Goal: Communication & Community: Answer question/provide support

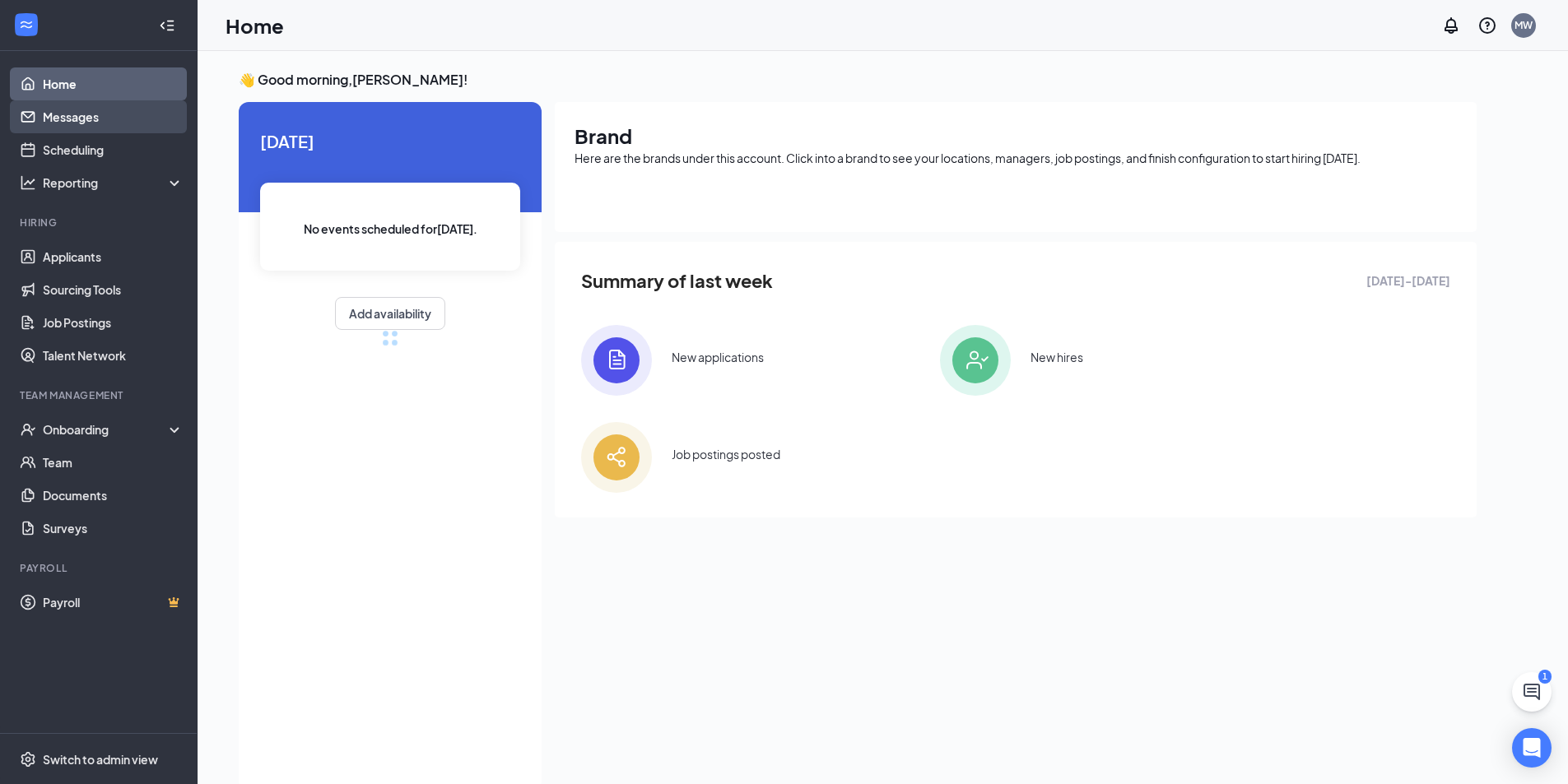
click at [59, 119] on link "Messages" at bounding box center [113, 116] width 141 height 33
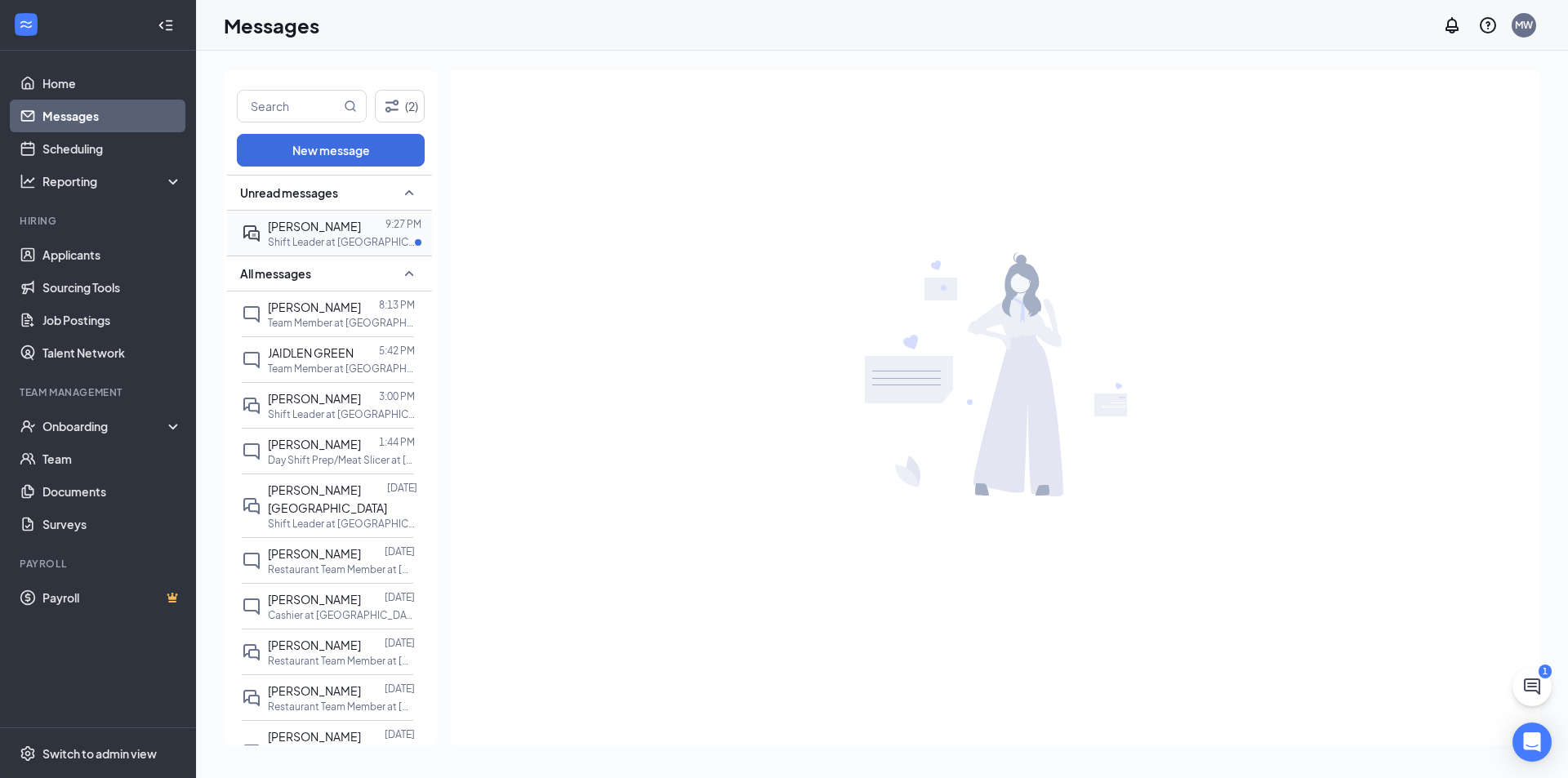
click at [319, 233] on span "[PERSON_NAME]" at bounding box center [315, 226] width 93 height 15
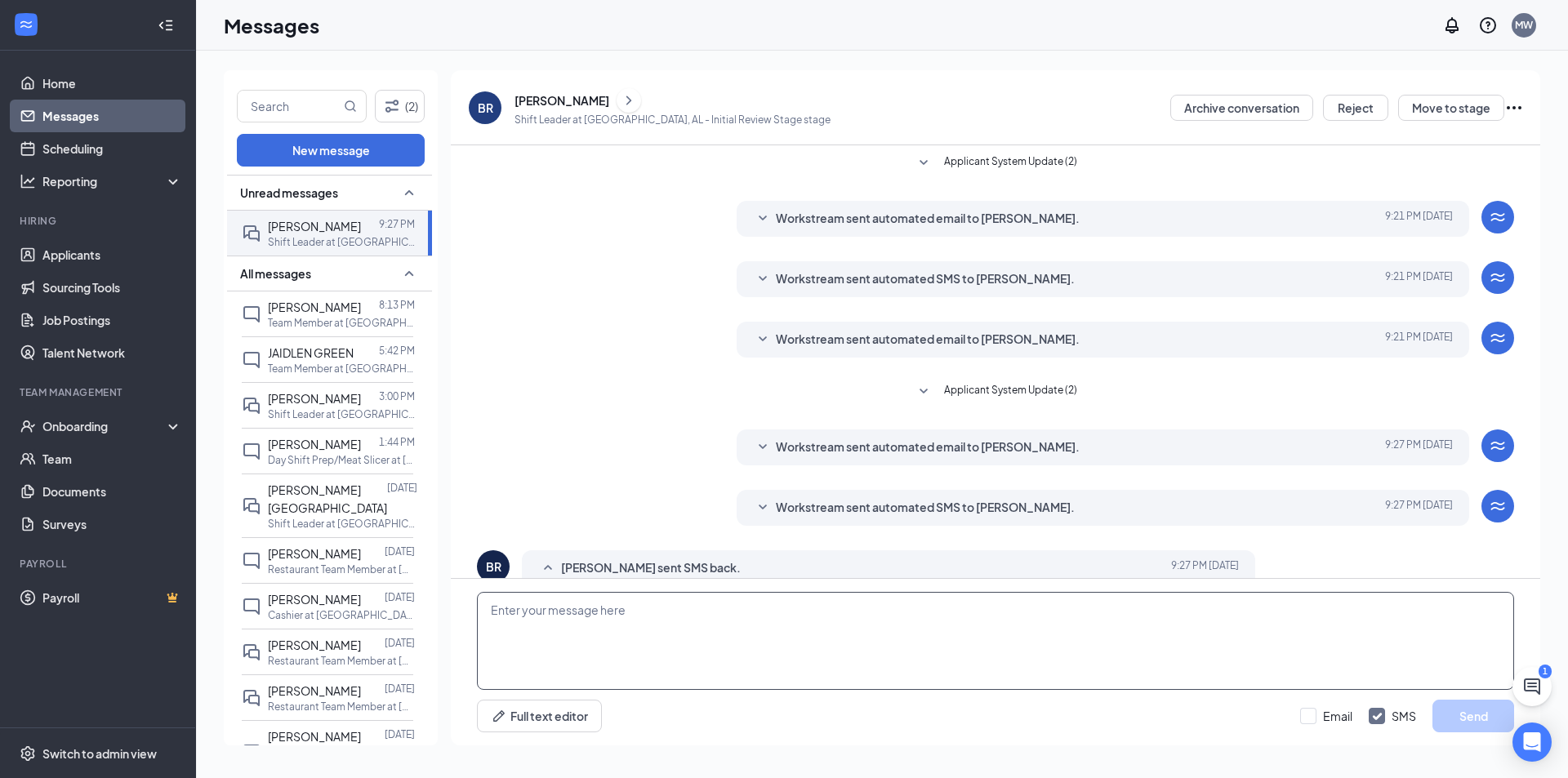
scroll to position [52, 0]
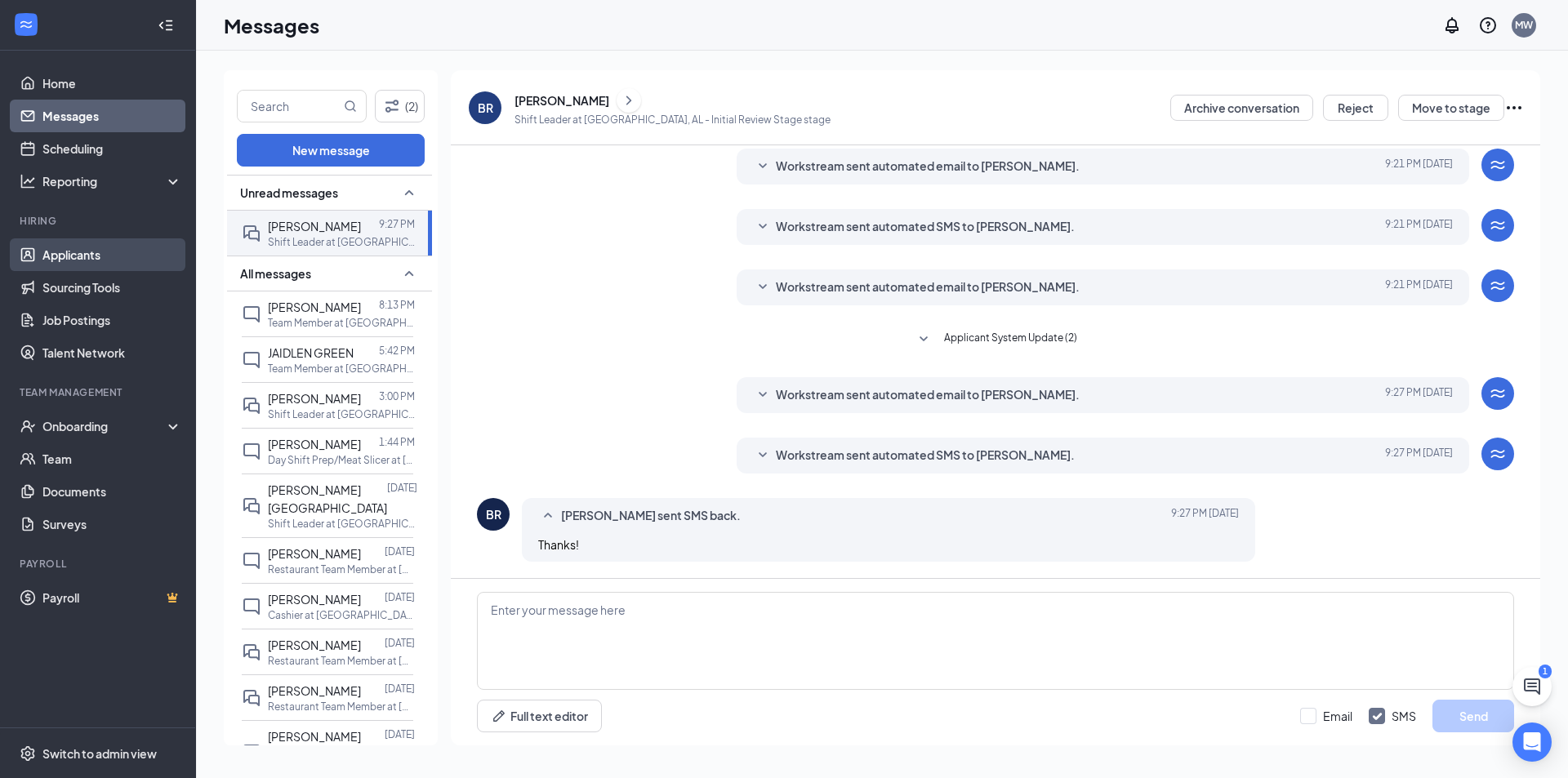
click at [53, 258] on link "Applicants" at bounding box center [112, 254] width 140 height 33
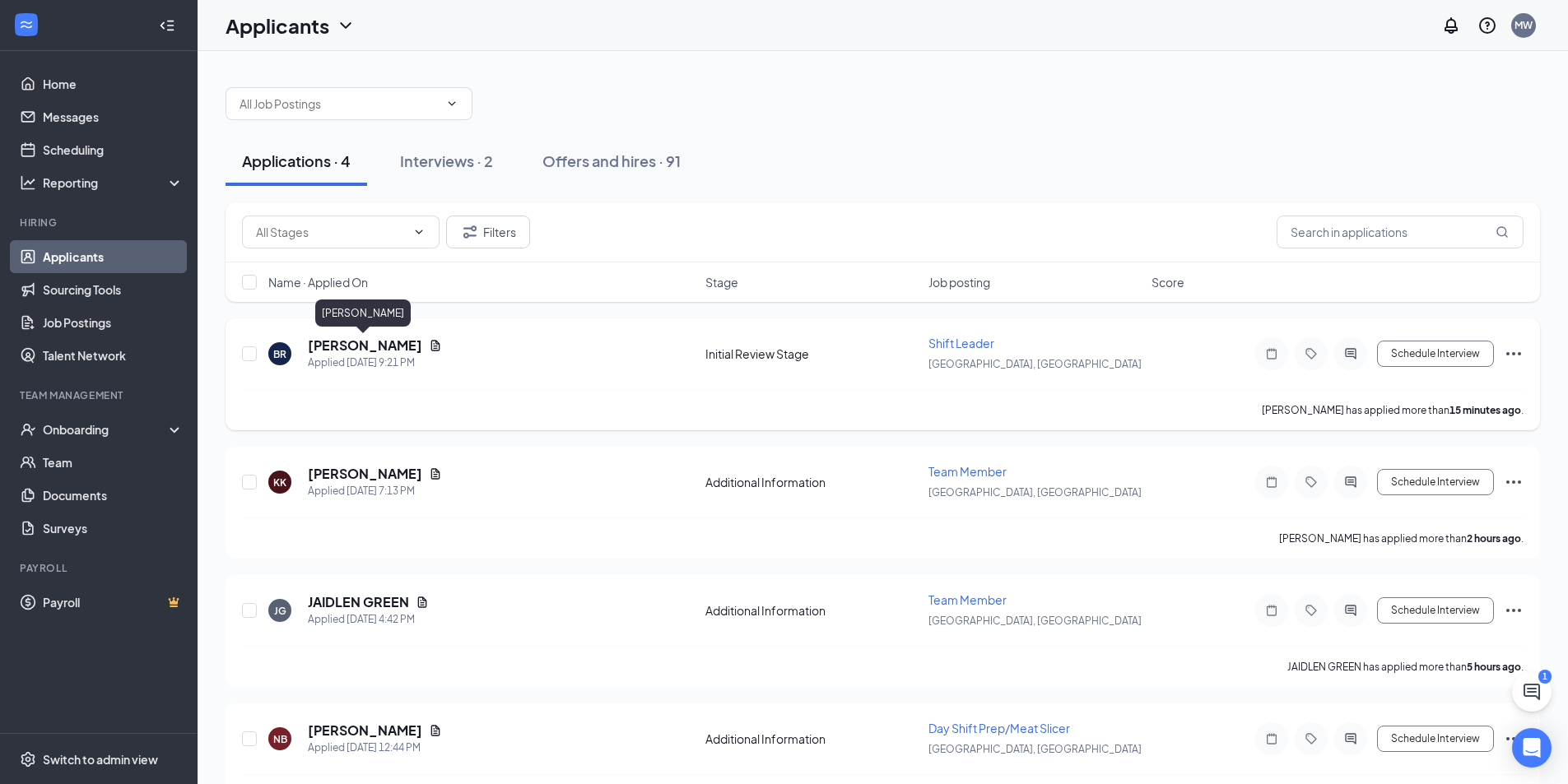
click at [379, 346] on h5 "[PERSON_NAME]" at bounding box center [364, 345] width 114 height 18
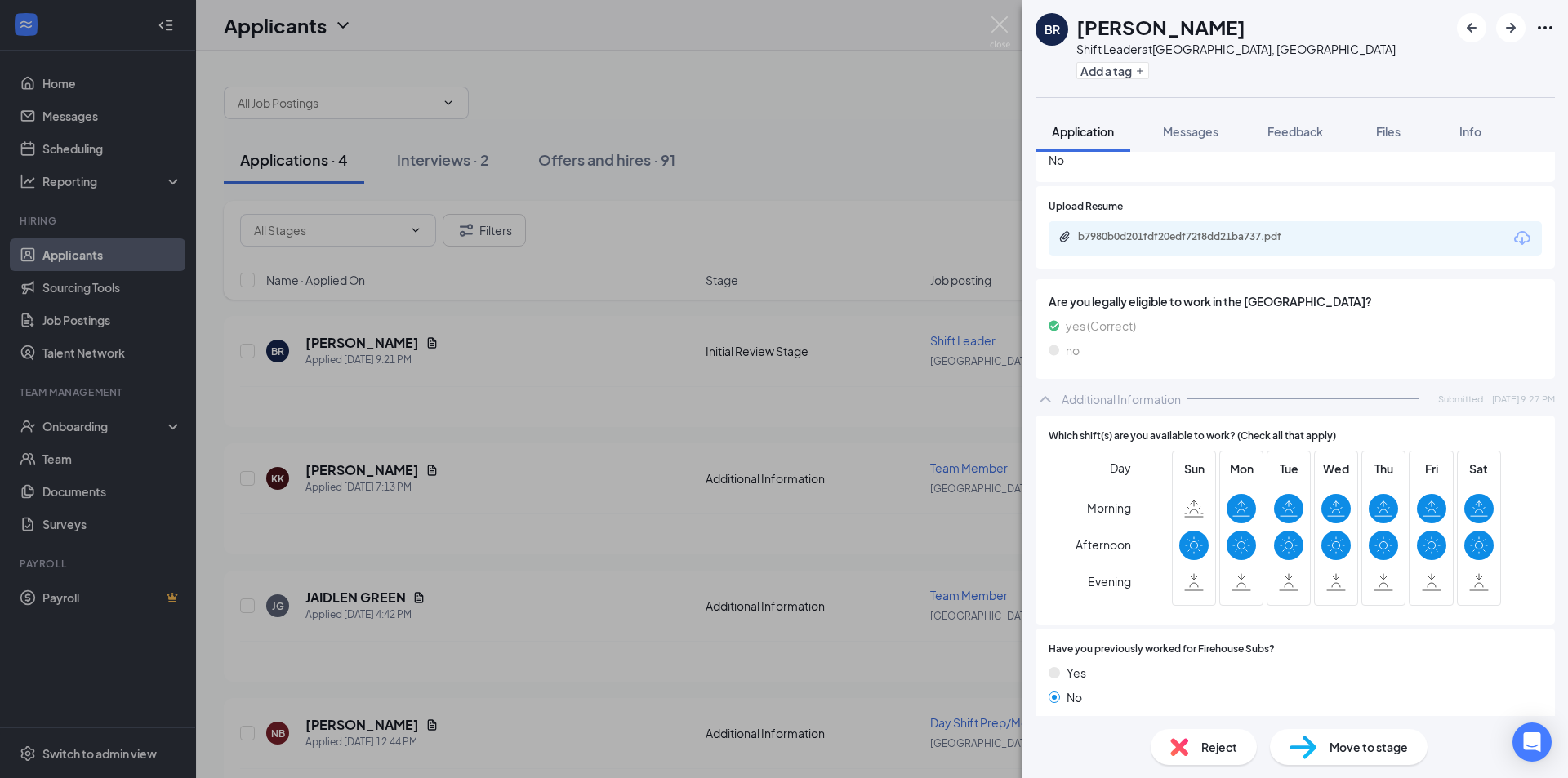
scroll to position [440, 0]
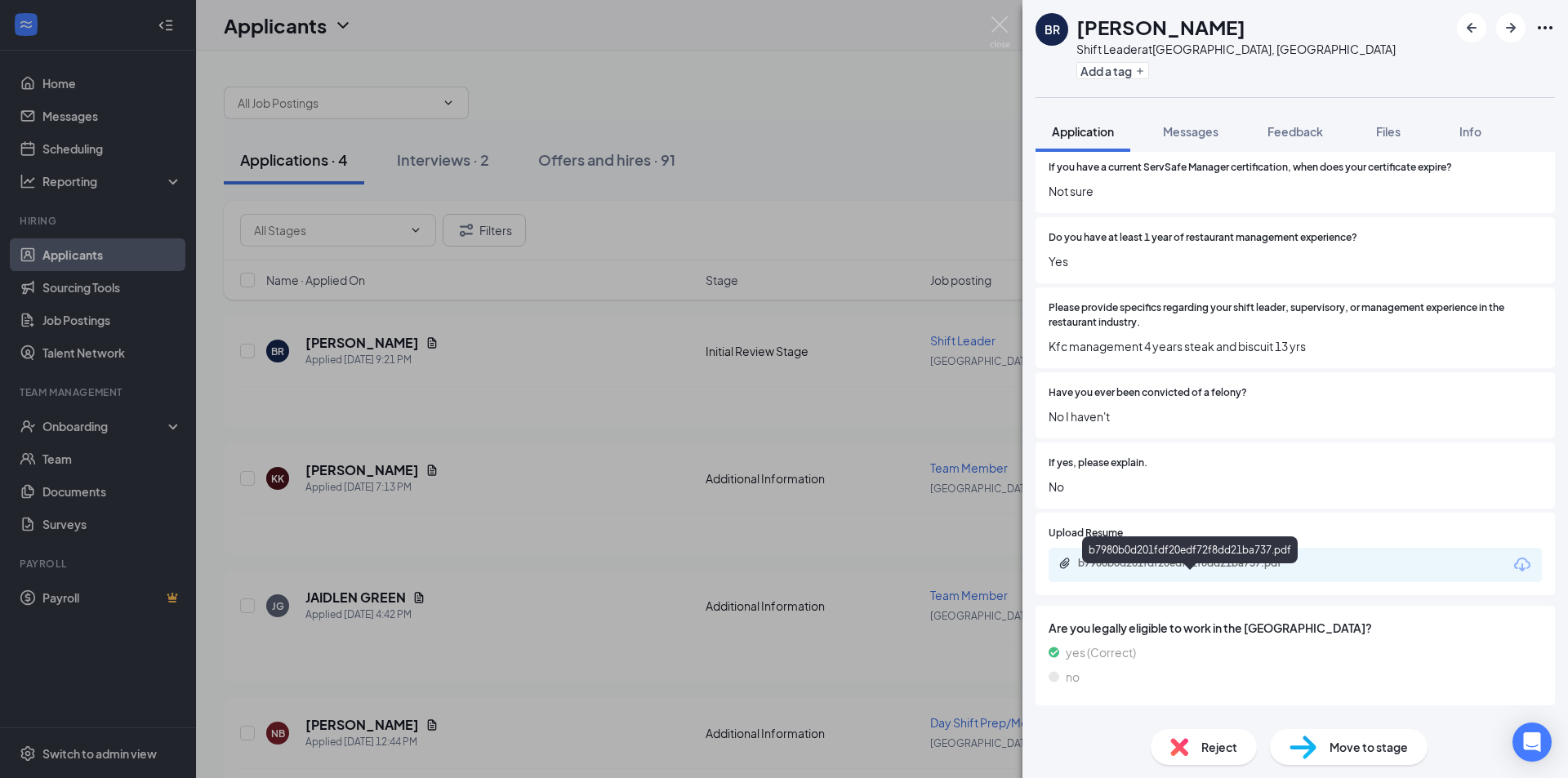
click at [1268, 570] on div "b7980b0d201fdf20edf72f8dd21ba737.pdf" at bounding box center [1192, 563] width 229 height 13
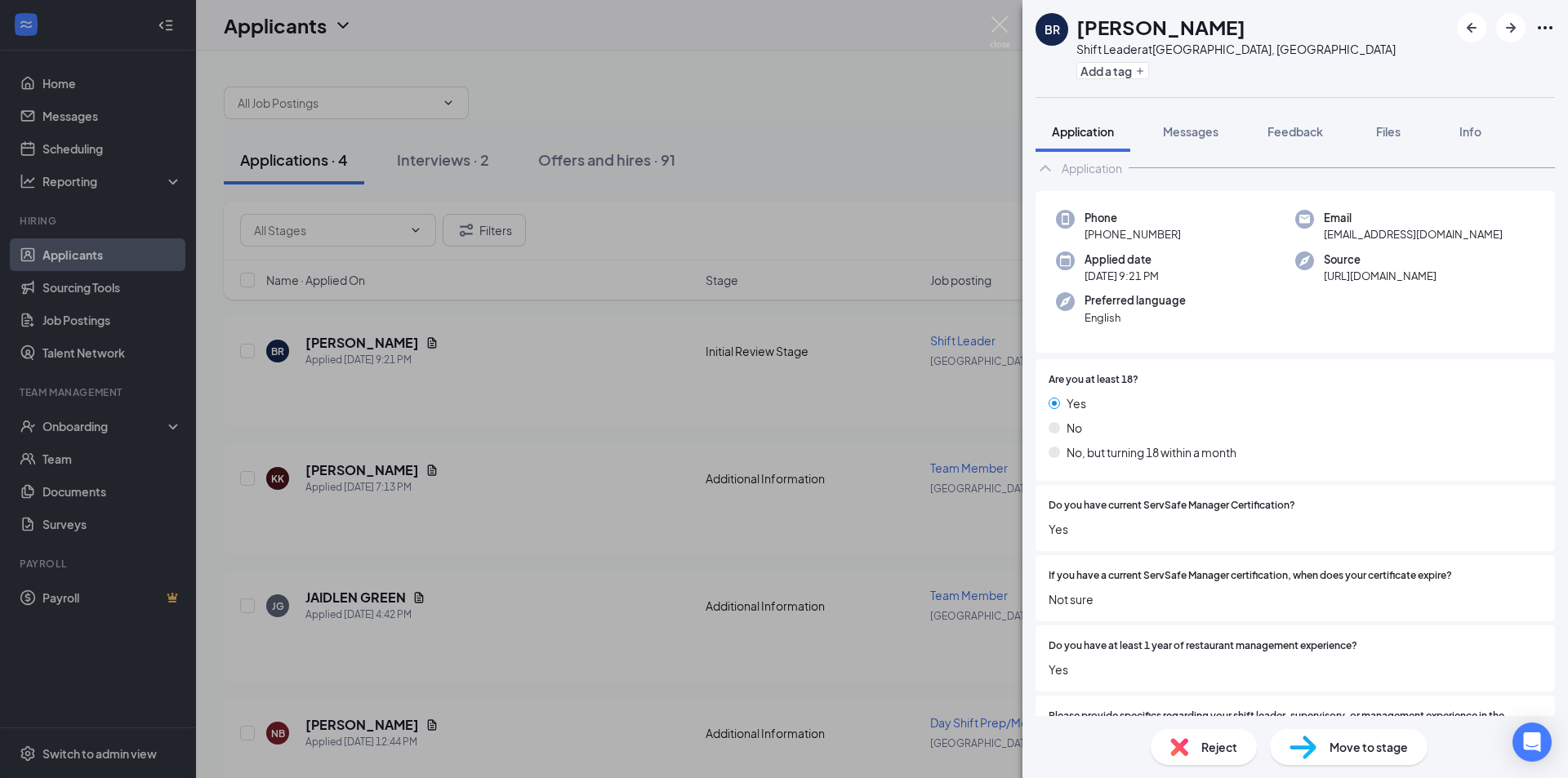
scroll to position [0, 0]
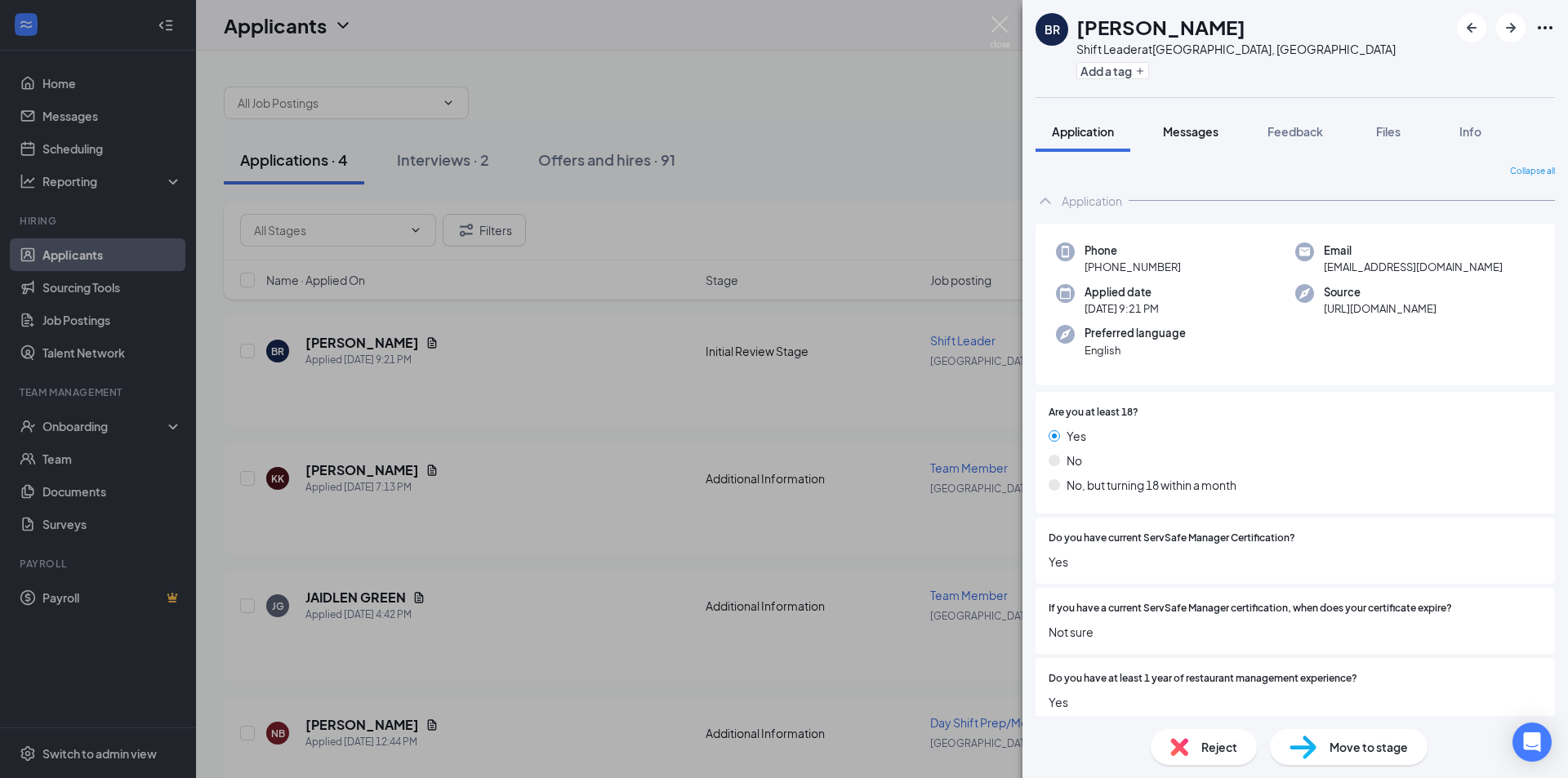
click at [1163, 127] on button "Messages" at bounding box center [1191, 131] width 88 height 40
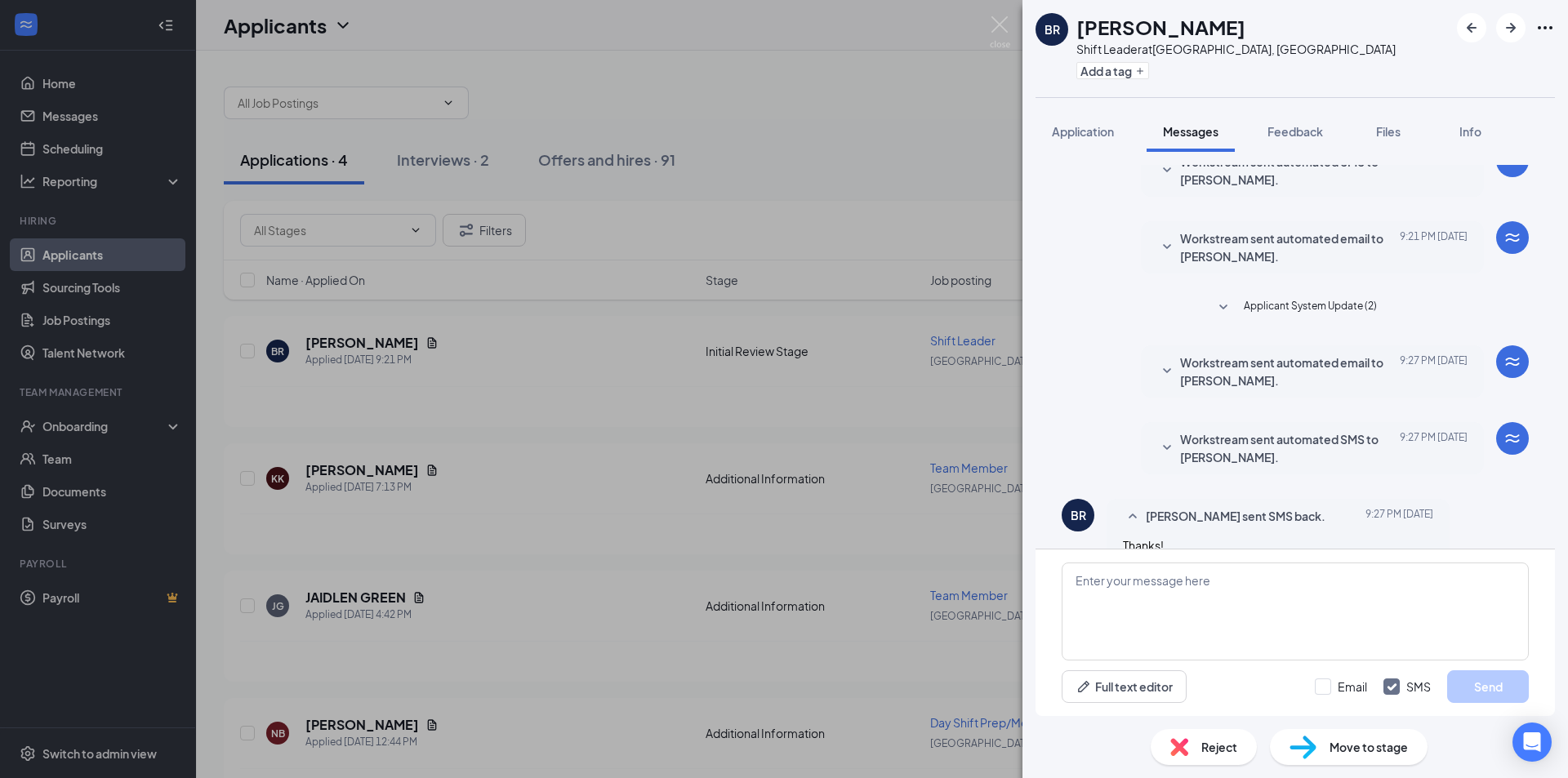
scroll to position [183, 0]
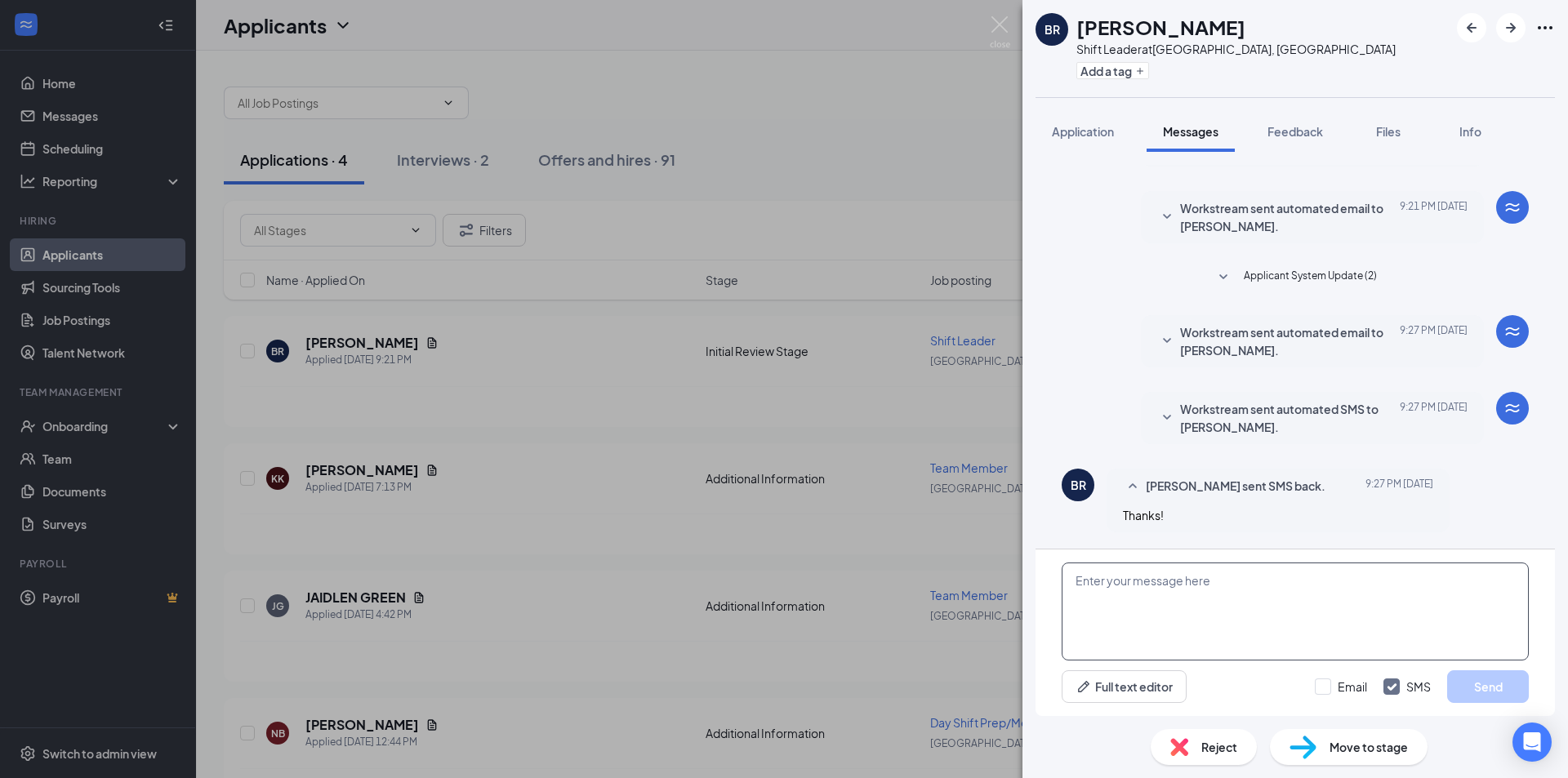
click at [1131, 573] on textarea at bounding box center [1295, 611] width 467 height 98
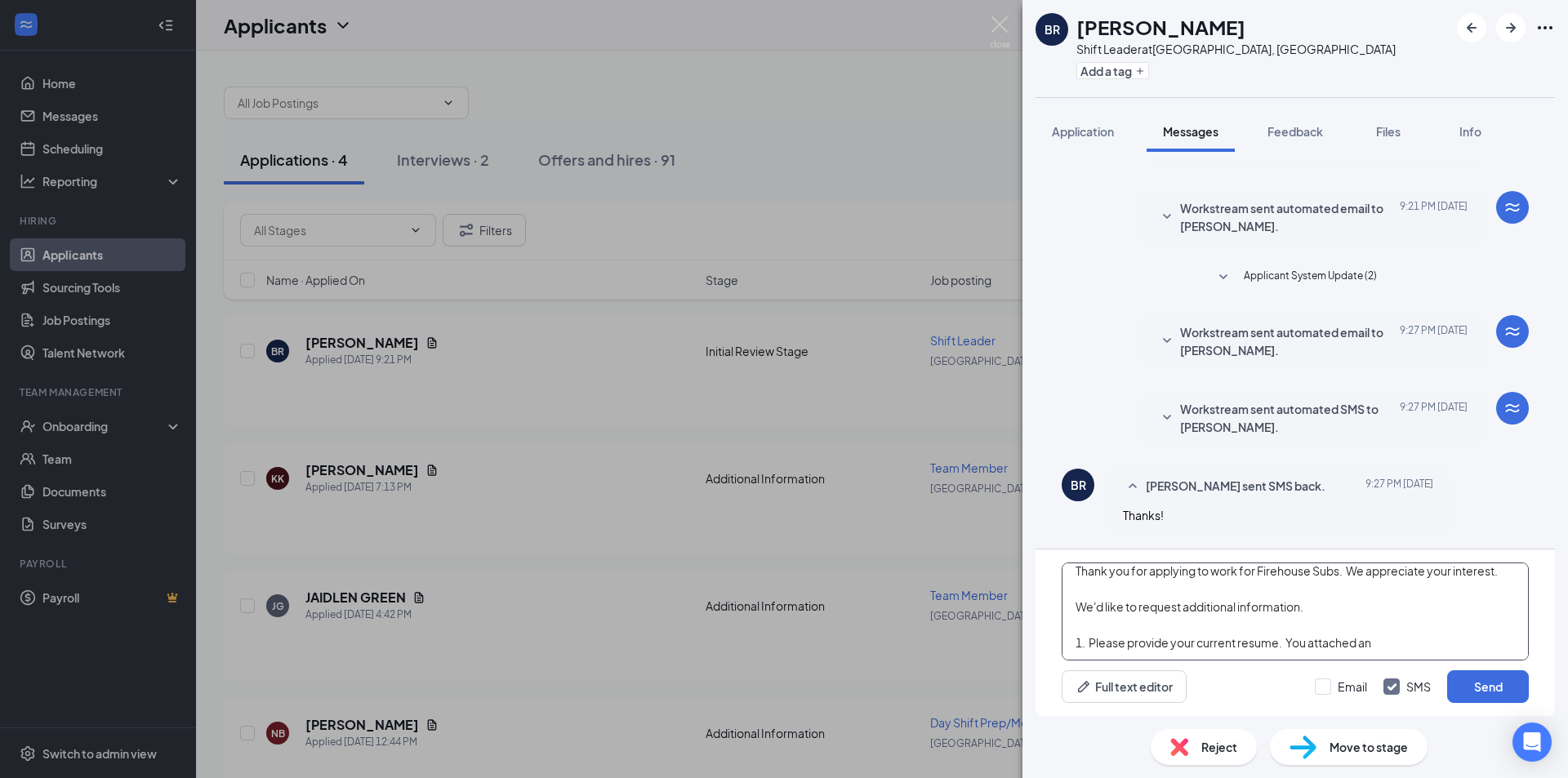
scroll to position [0, 0]
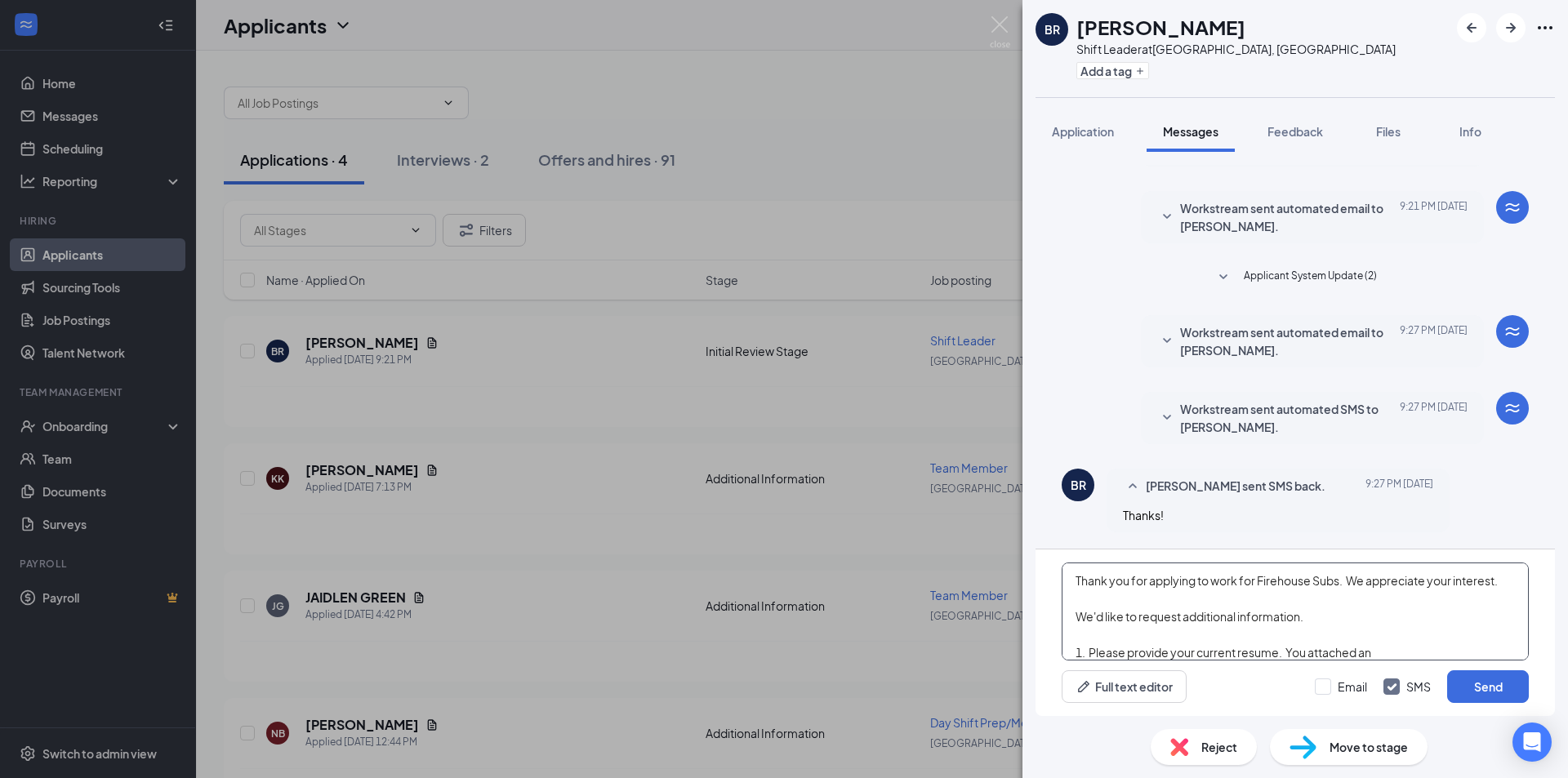
click at [1418, 645] on textarea "Thank you for applying to work for Firehouse Subs. We appreciate your interest.…" at bounding box center [1295, 611] width 467 height 98
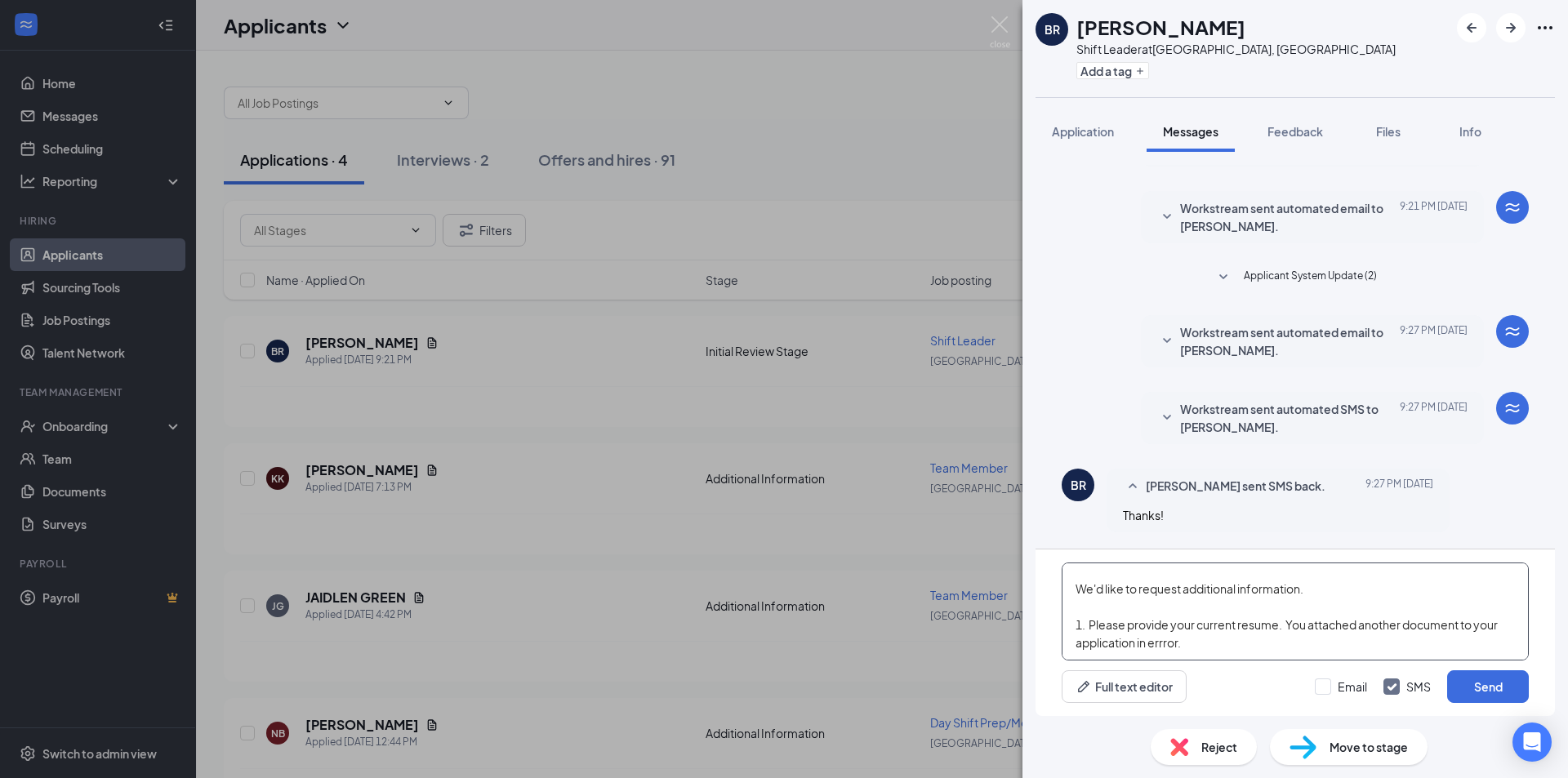
click at [1198, 622] on textarea "Thank you for applying to work for Firehouse Subs. We appreciate your interest.…" at bounding box center [1295, 611] width 467 height 98
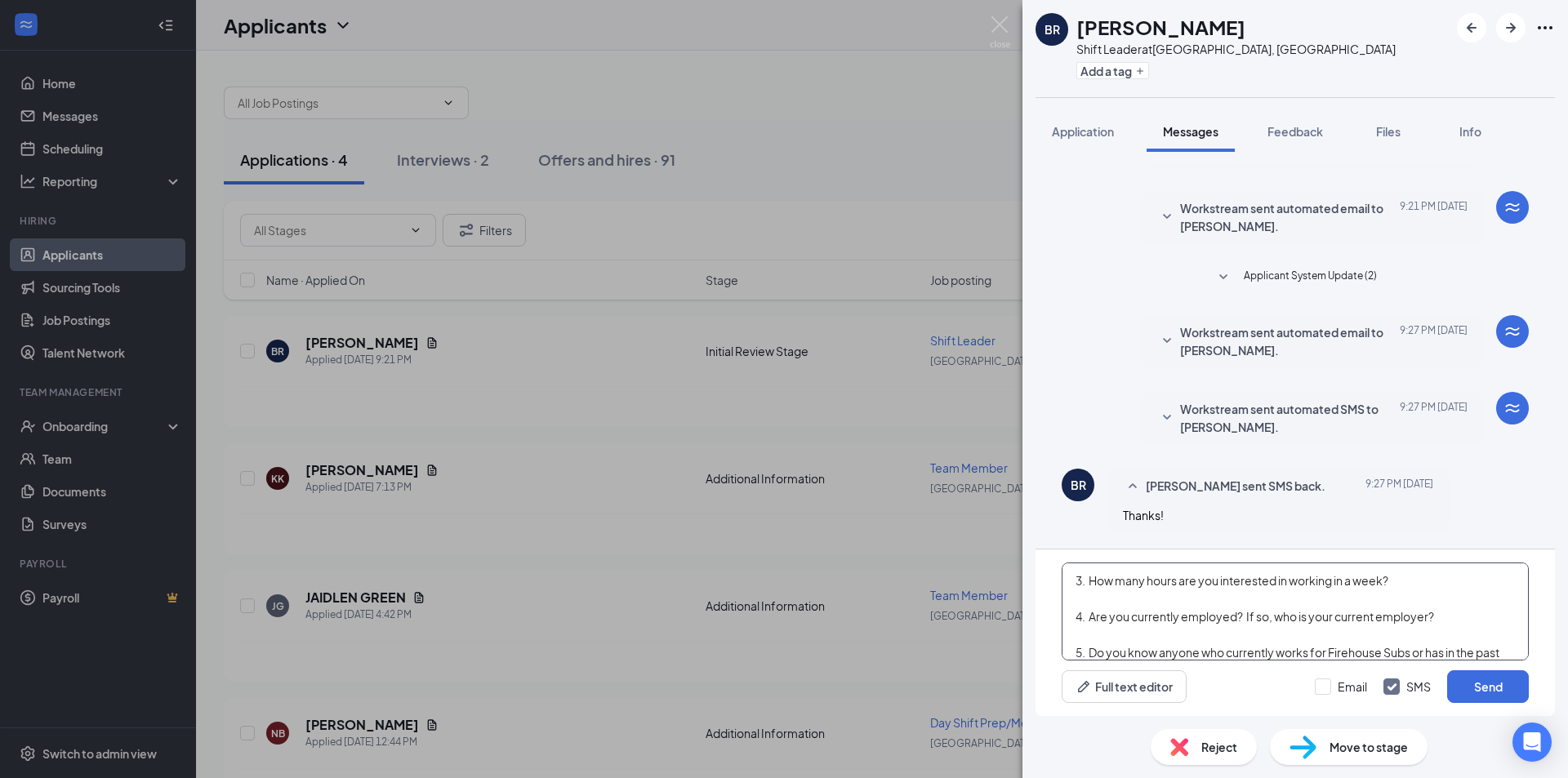
scroll to position [198, 0]
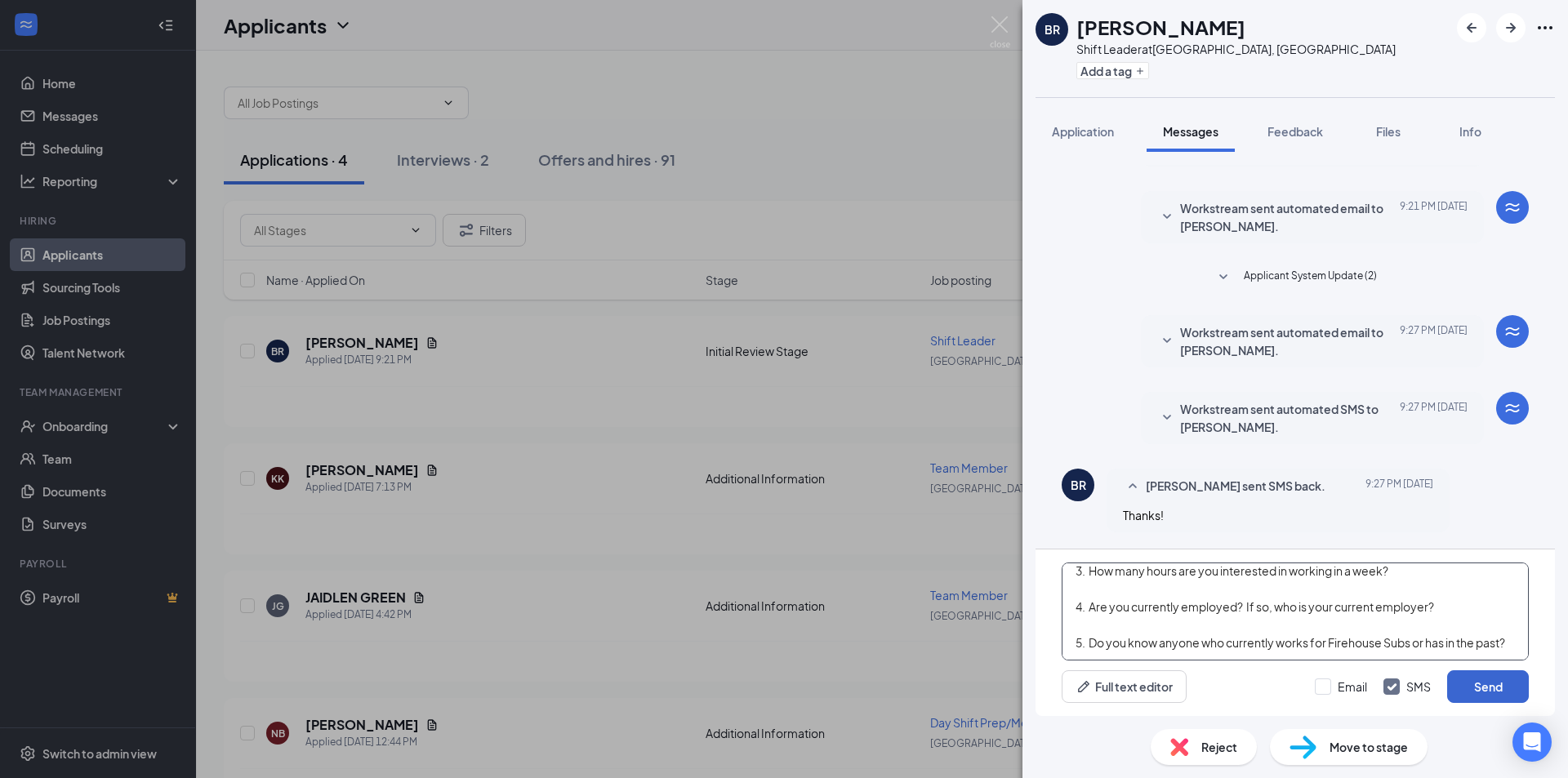
type textarea "Thank you for applying to work for Firehouse Subs. We appreciate your interest.…"
click at [1496, 689] on button "Send" at bounding box center [1488, 686] width 82 height 33
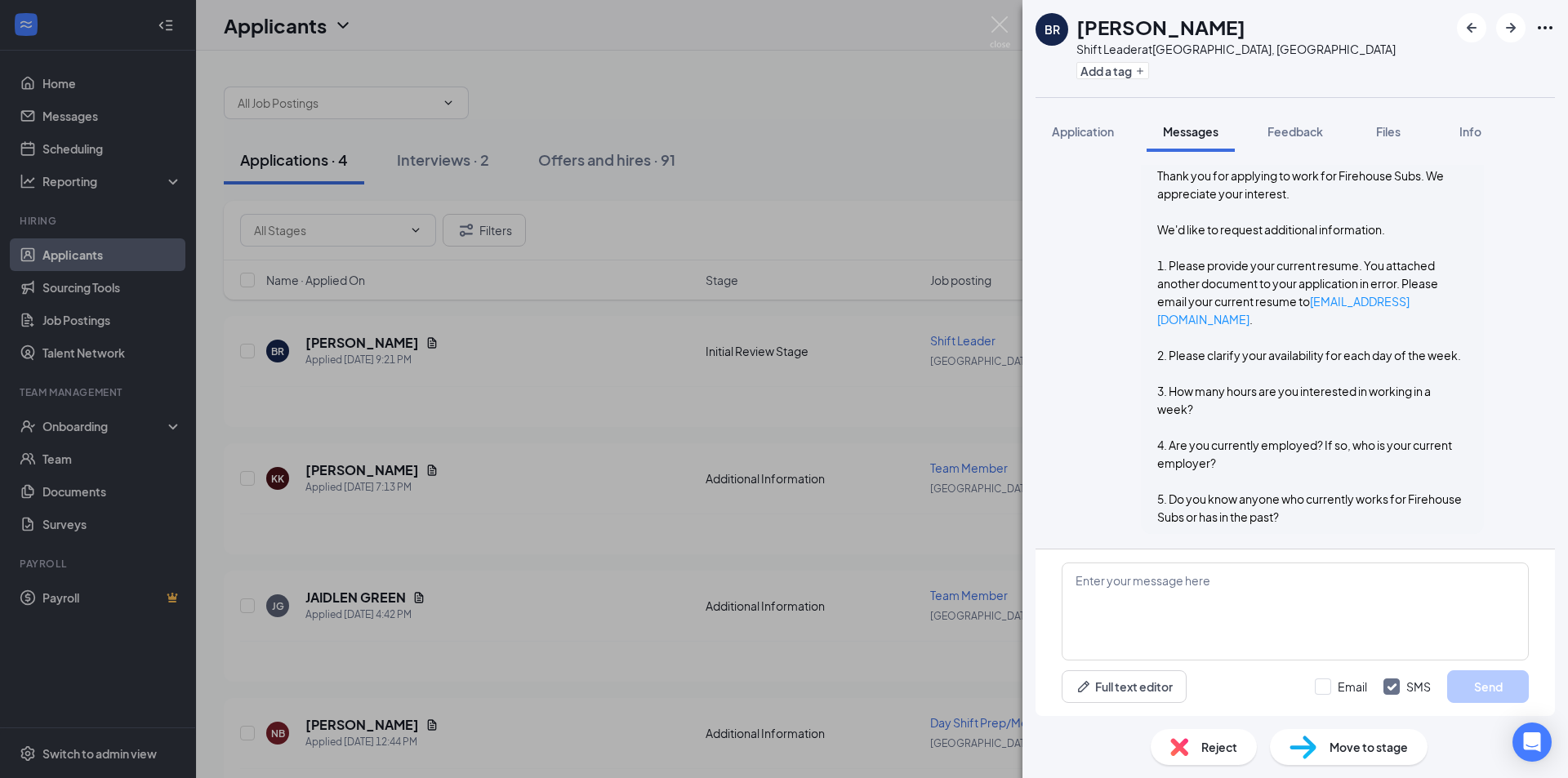
scroll to position [629, 0]
click at [996, 27] on img at bounding box center [1000, 33] width 20 height 32
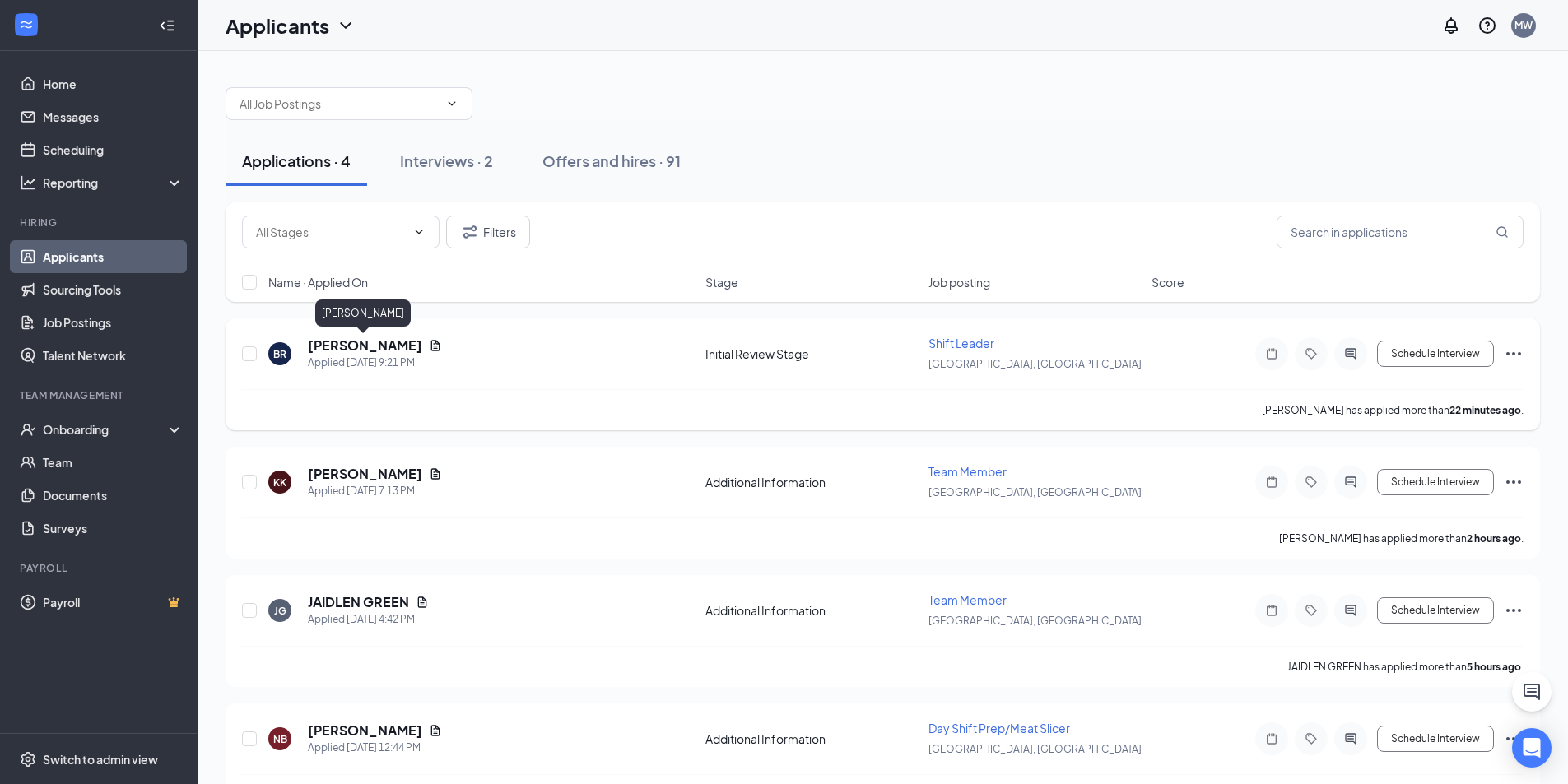
click at [372, 347] on h5 "[PERSON_NAME]" at bounding box center [364, 345] width 114 height 18
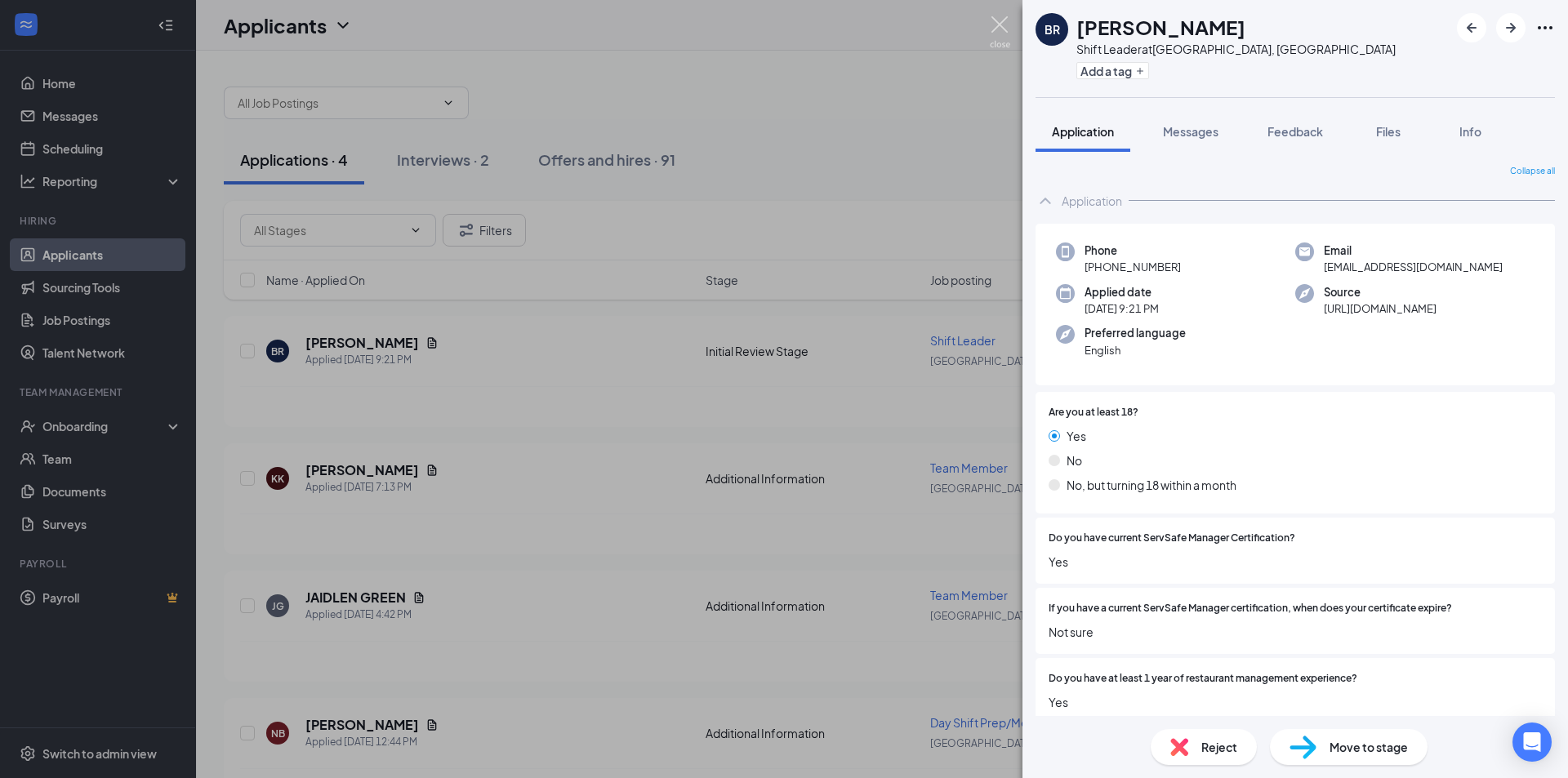
click at [994, 23] on img at bounding box center [1000, 33] width 20 height 32
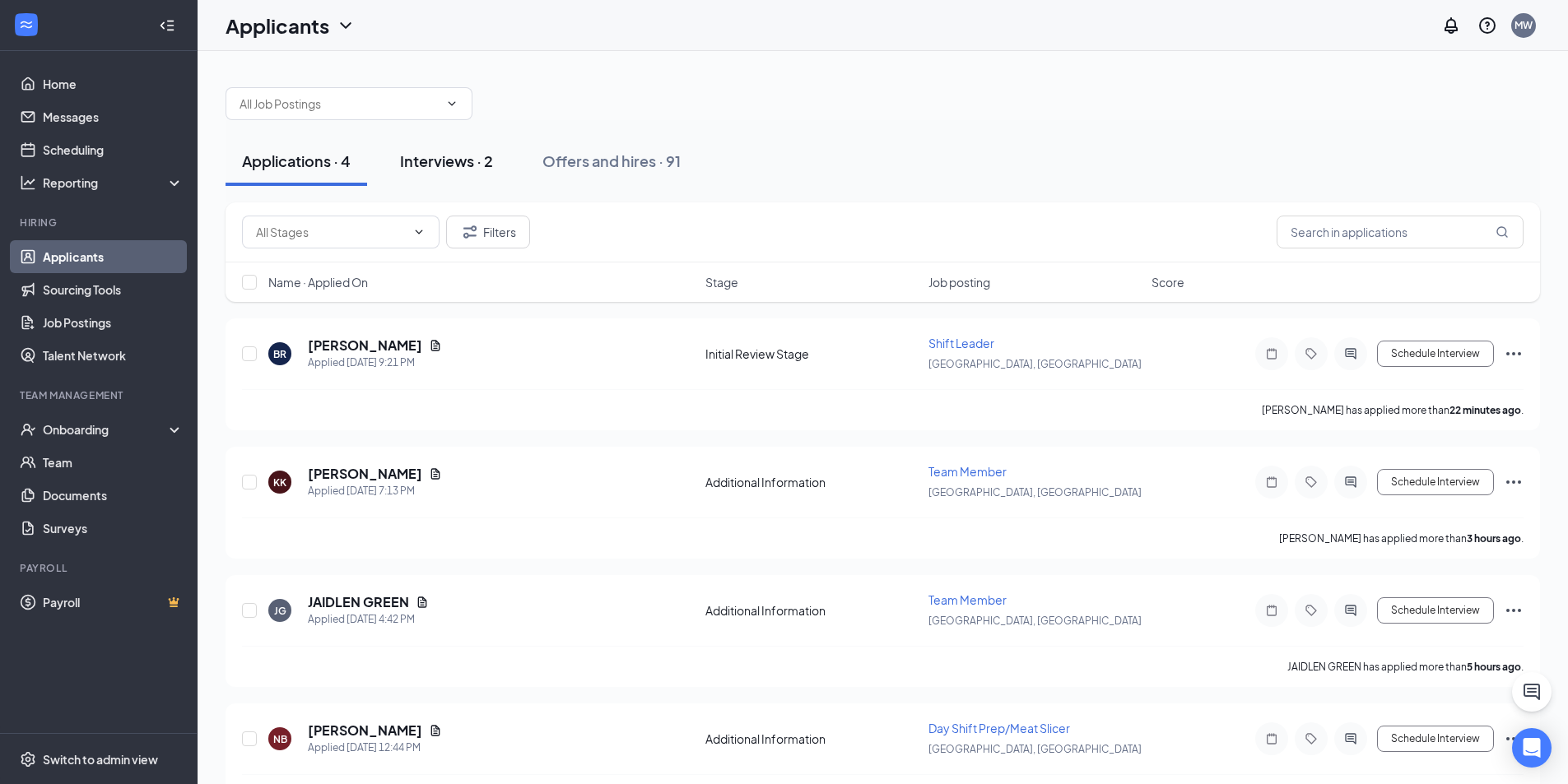
click at [422, 167] on div "Interviews · 2" at bounding box center [446, 160] width 93 height 20
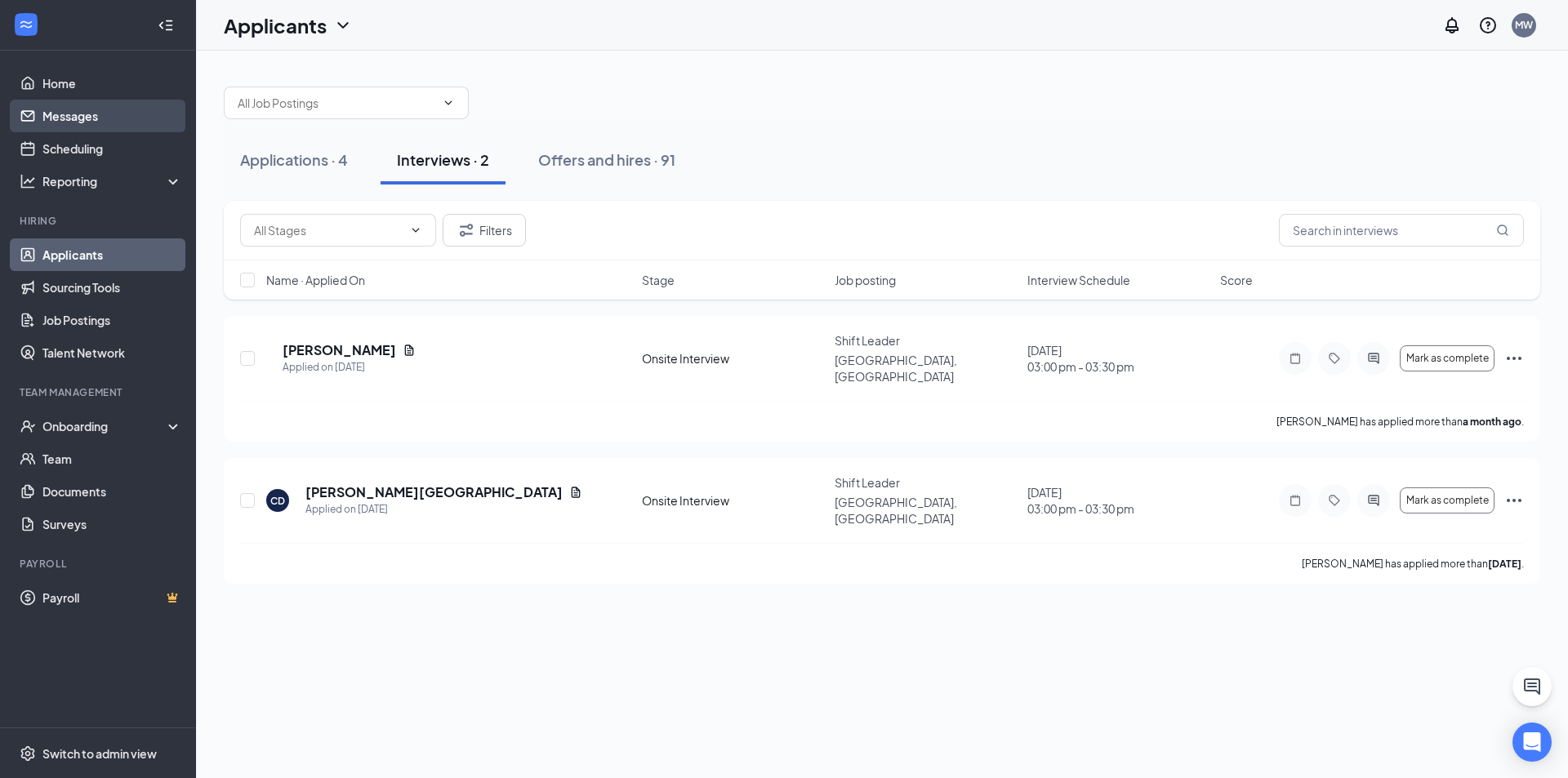
click at [83, 123] on link "Messages" at bounding box center [112, 115] width 140 height 33
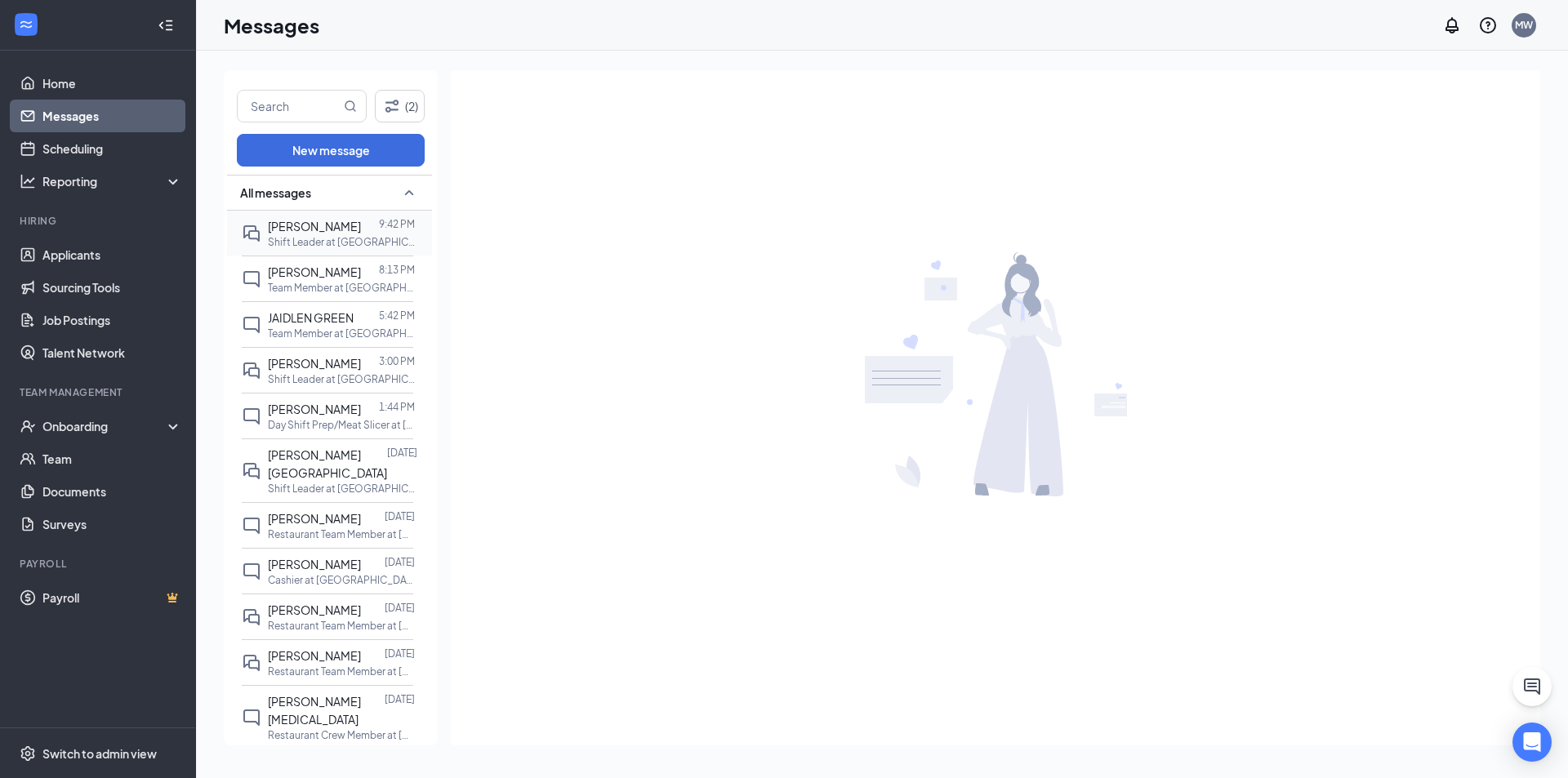
click at [299, 230] on span "[PERSON_NAME]" at bounding box center [315, 226] width 93 height 15
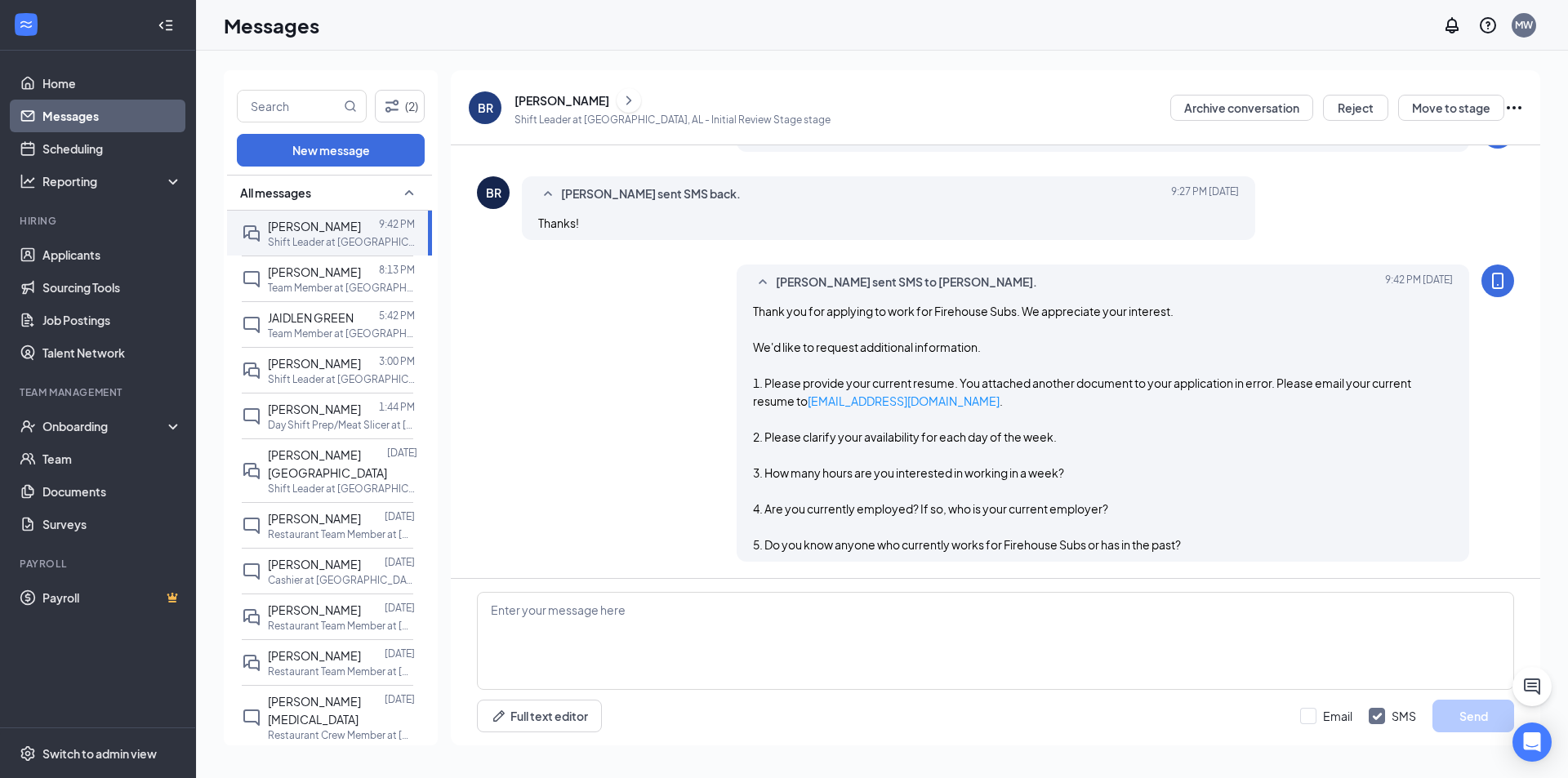
scroll to position [426, 0]
click at [335, 372] on div "[DATE] 1:44 PM" at bounding box center [364, 376] width 81 height 27
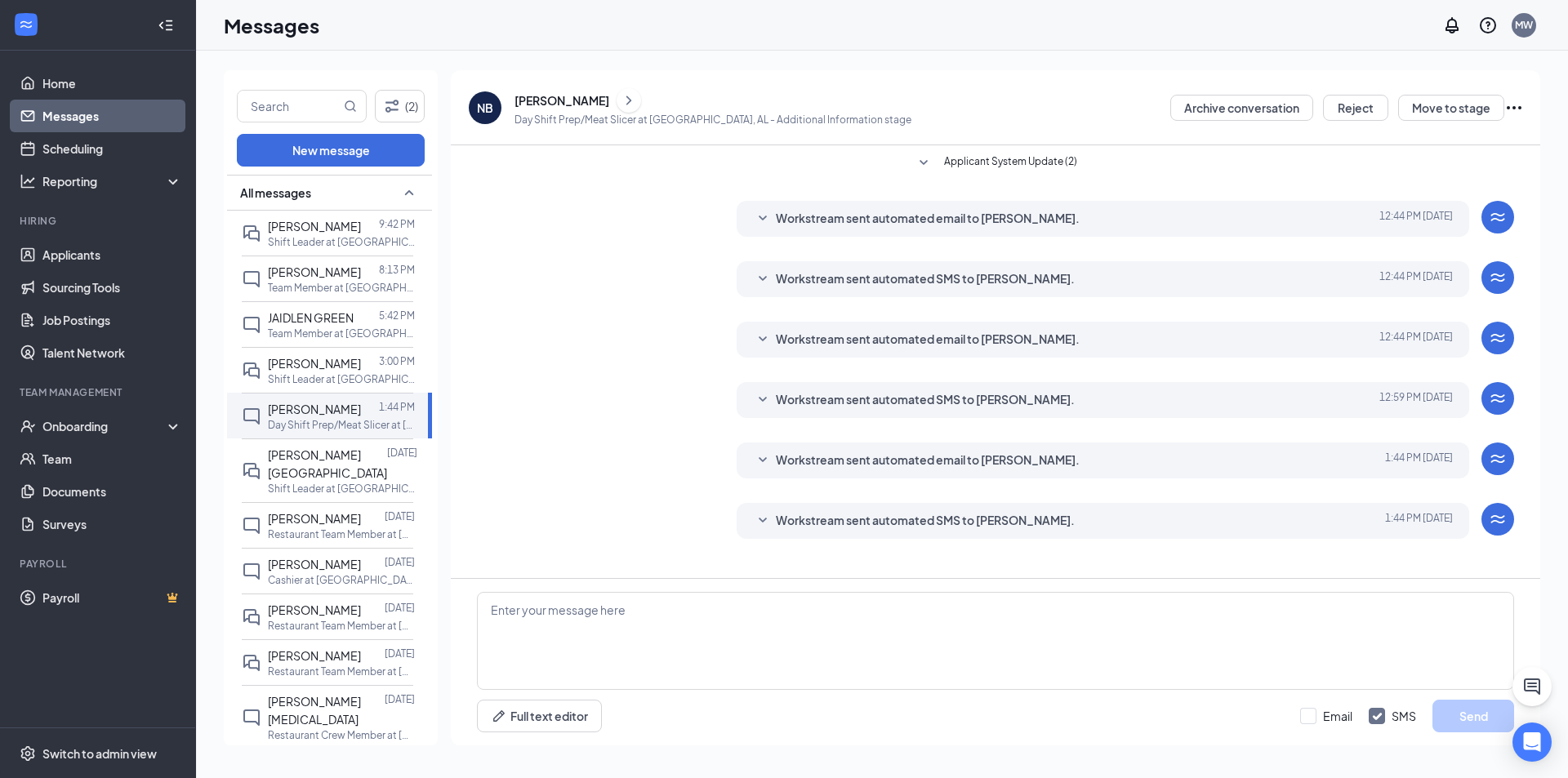
click at [759, 516] on icon "SmallChevronDown" at bounding box center [762, 520] width 19 height 19
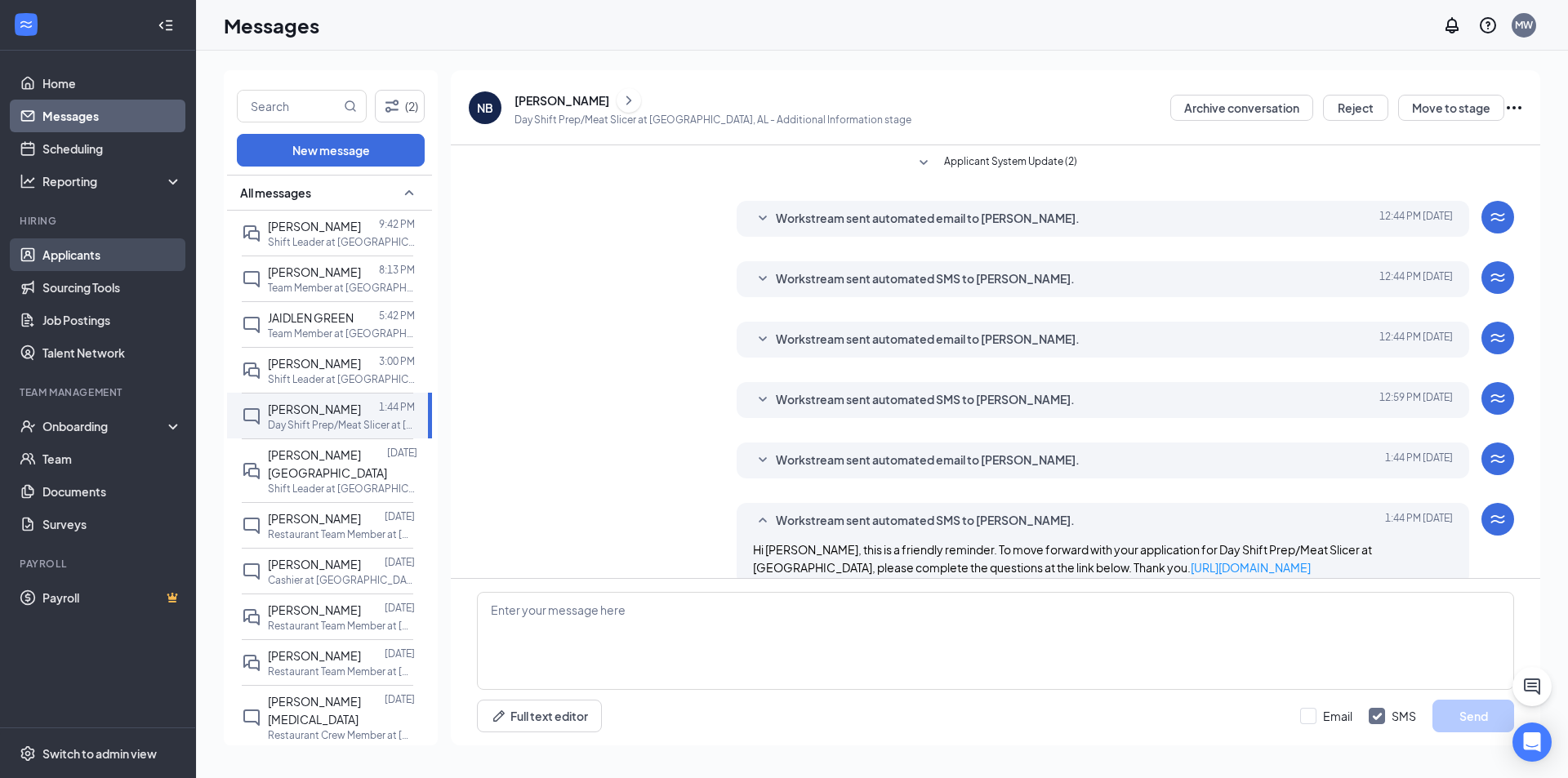
click at [77, 259] on link "Applicants" at bounding box center [112, 254] width 140 height 33
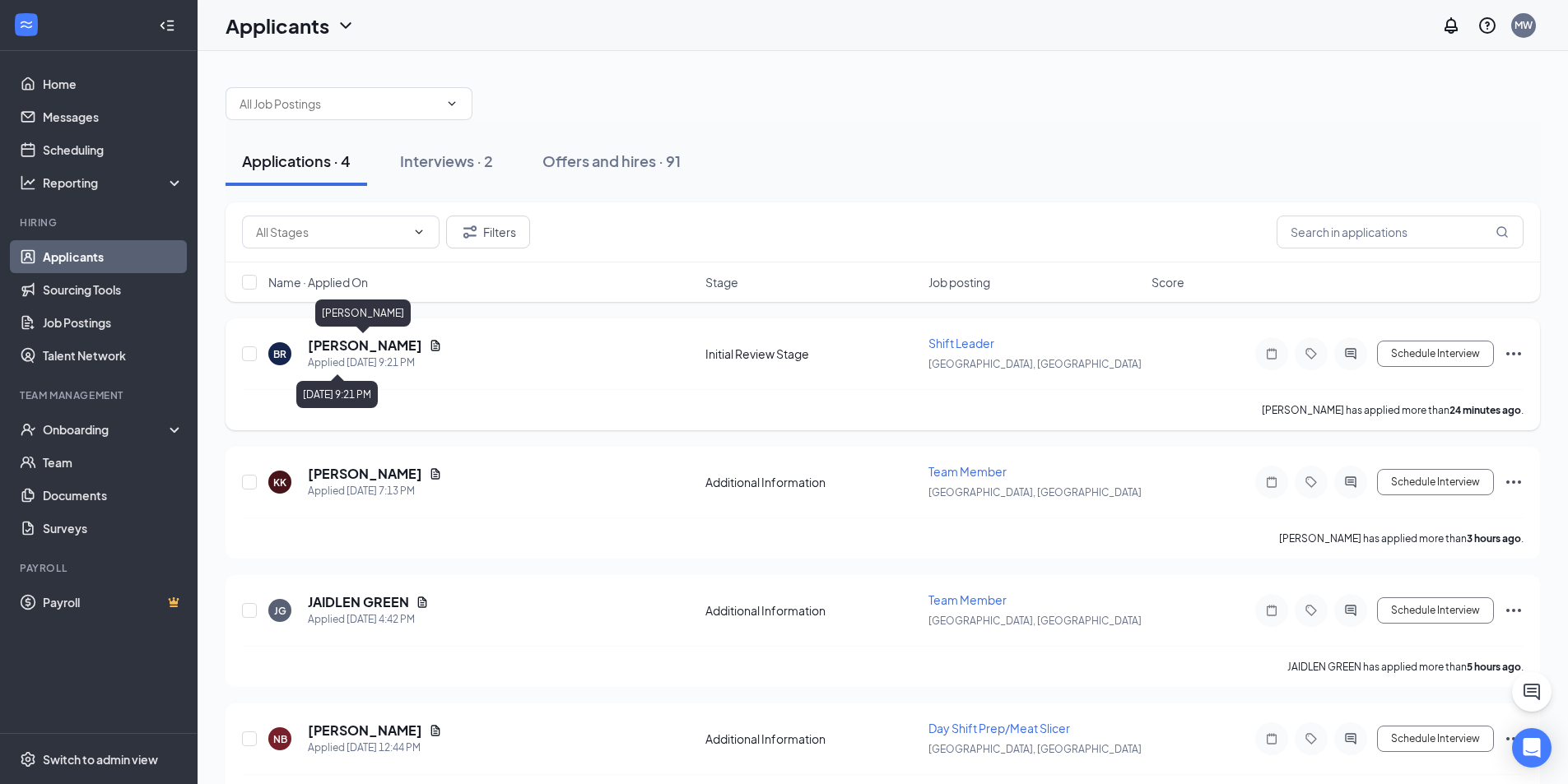
click at [352, 352] on h5 "[PERSON_NAME]" at bounding box center [364, 345] width 114 height 18
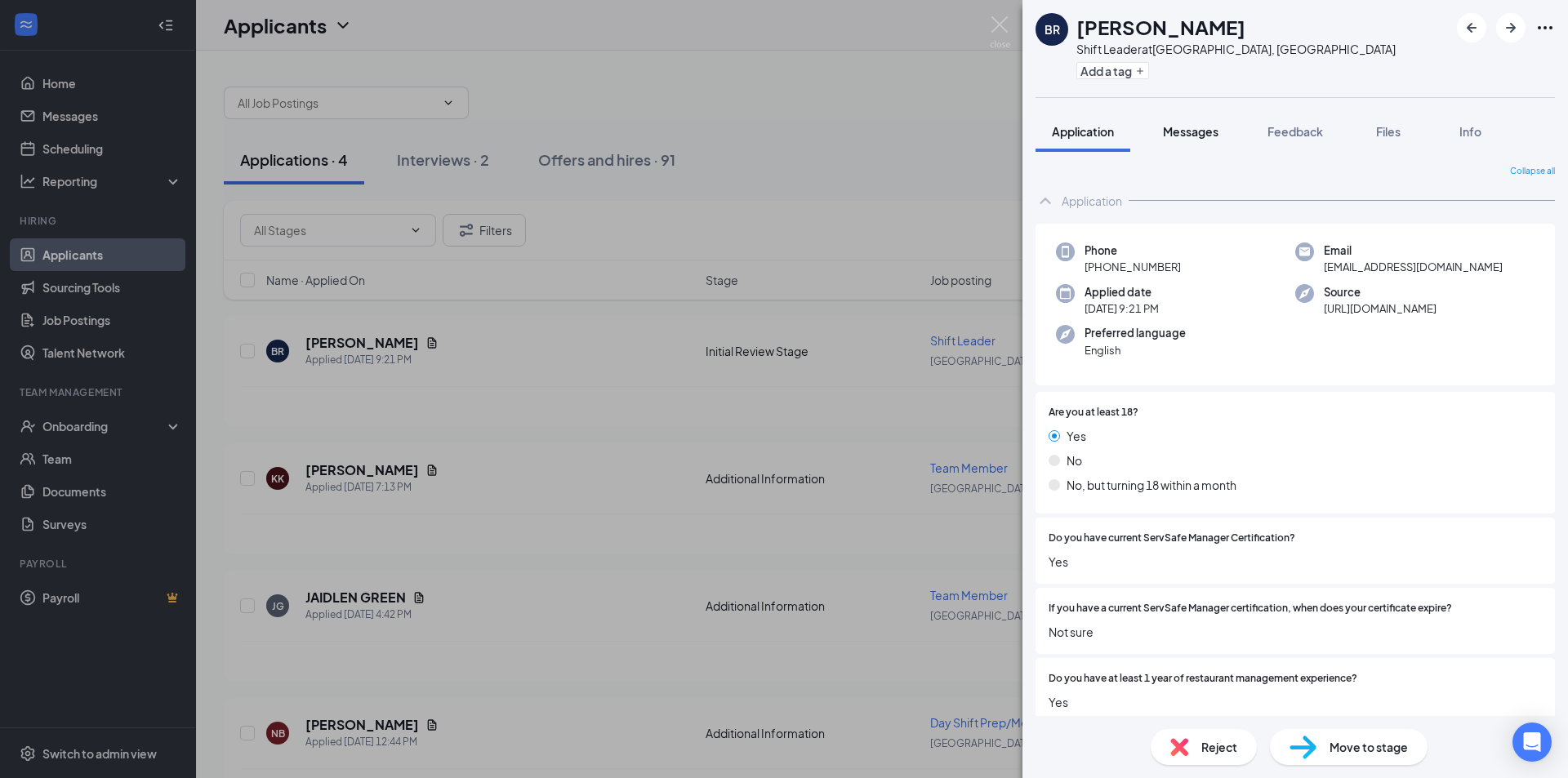
click at [1180, 128] on span "Messages" at bounding box center [1190, 131] width 55 height 15
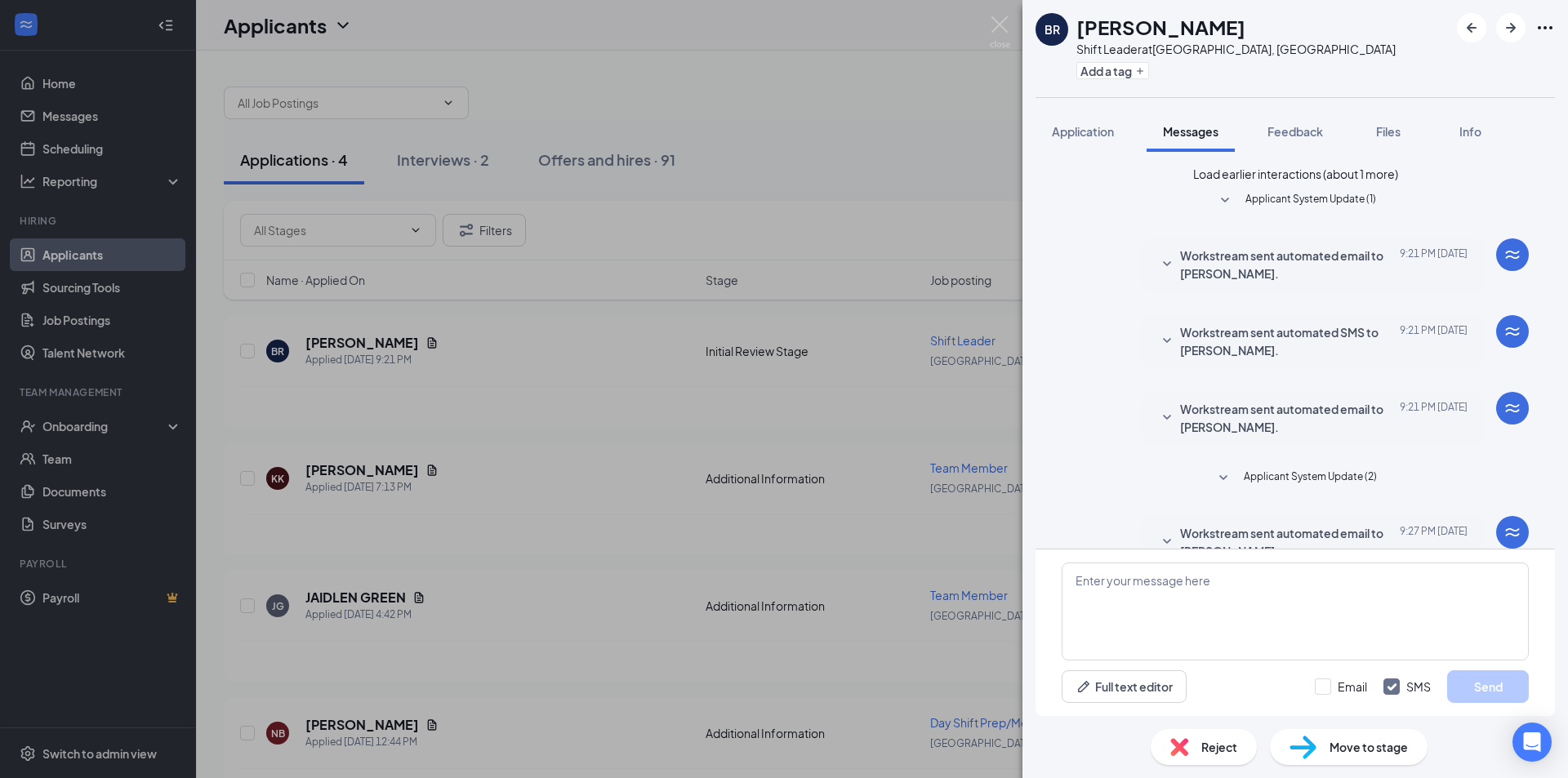
click at [1212, 183] on button "Load earlier interactions (about 1 more)" at bounding box center [1295, 174] width 205 height 18
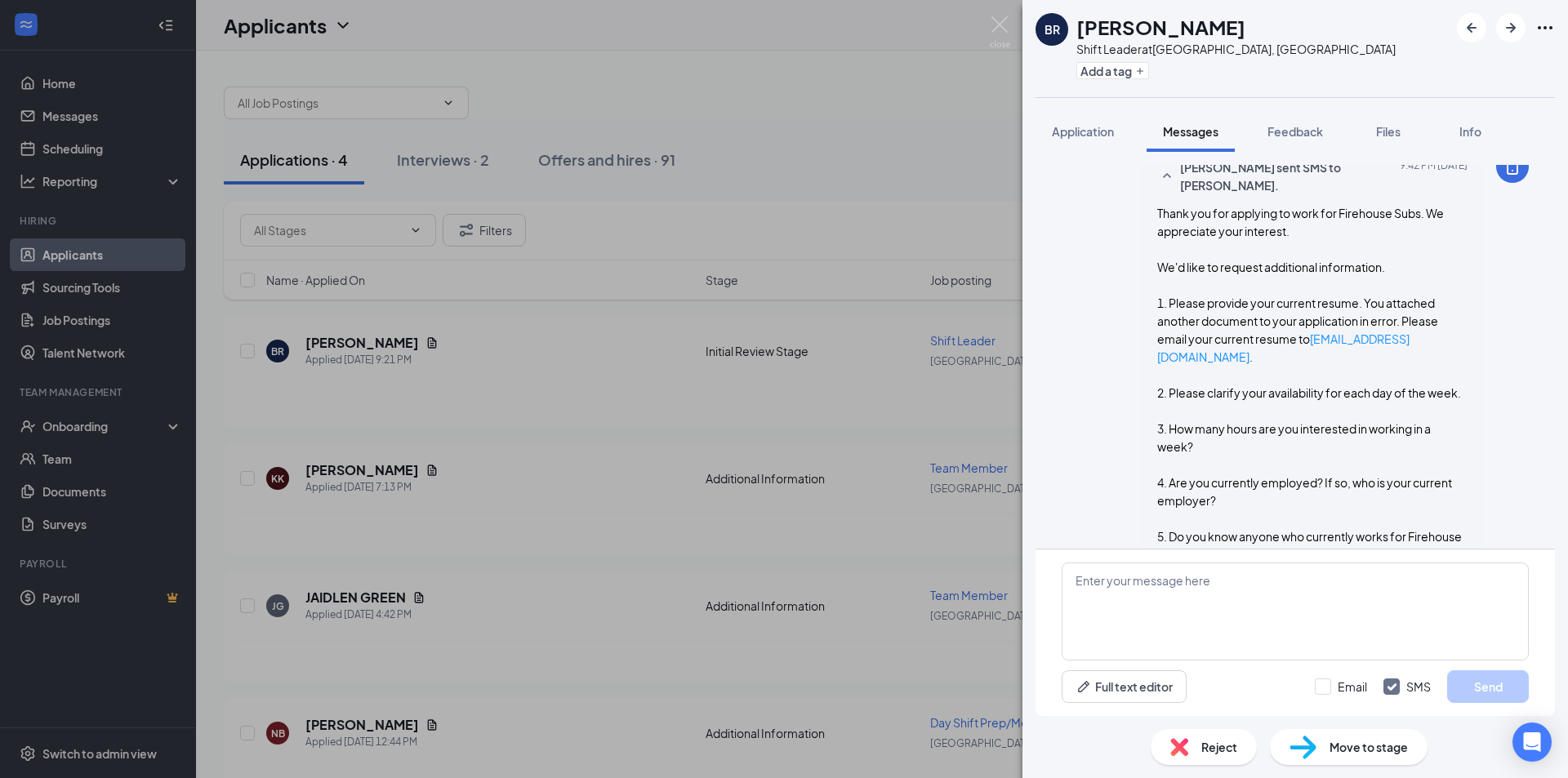
scroll to position [629, 0]
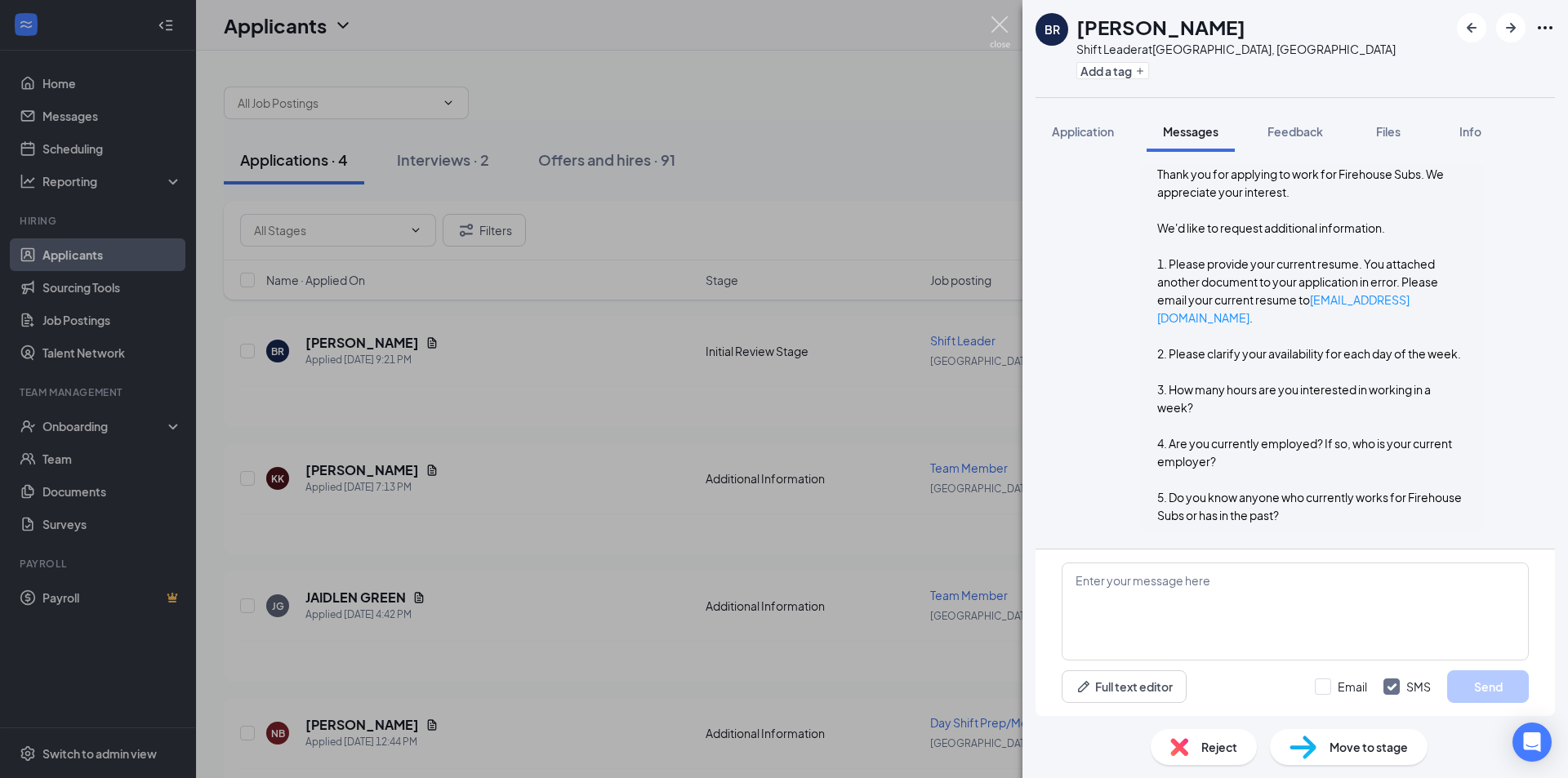
click at [993, 25] on img at bounding box center [1000, 33] width 20 height 32
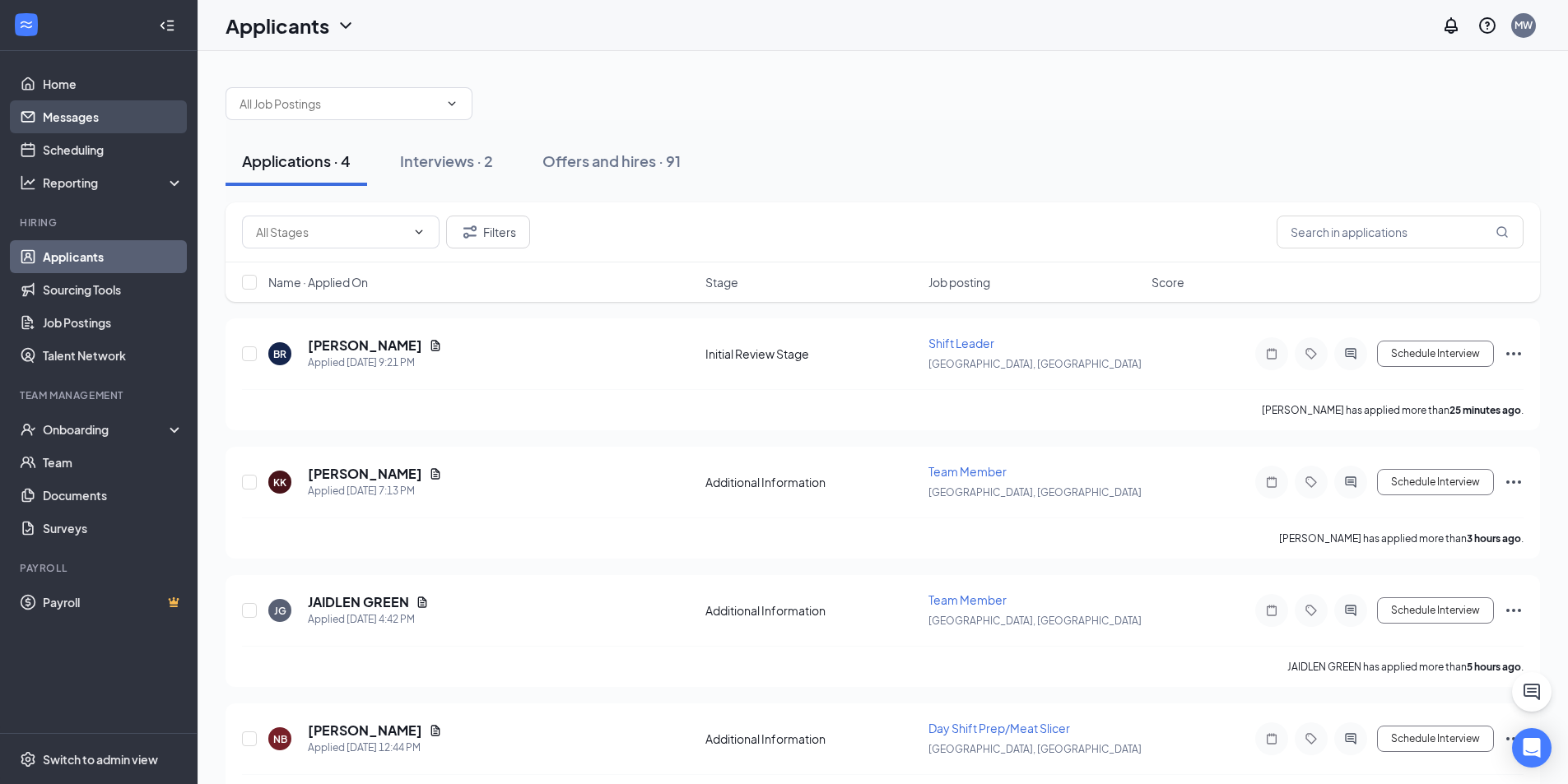
click at [63, 107] on link "Messages" at bounding box center [113, 116] width 141 height 33
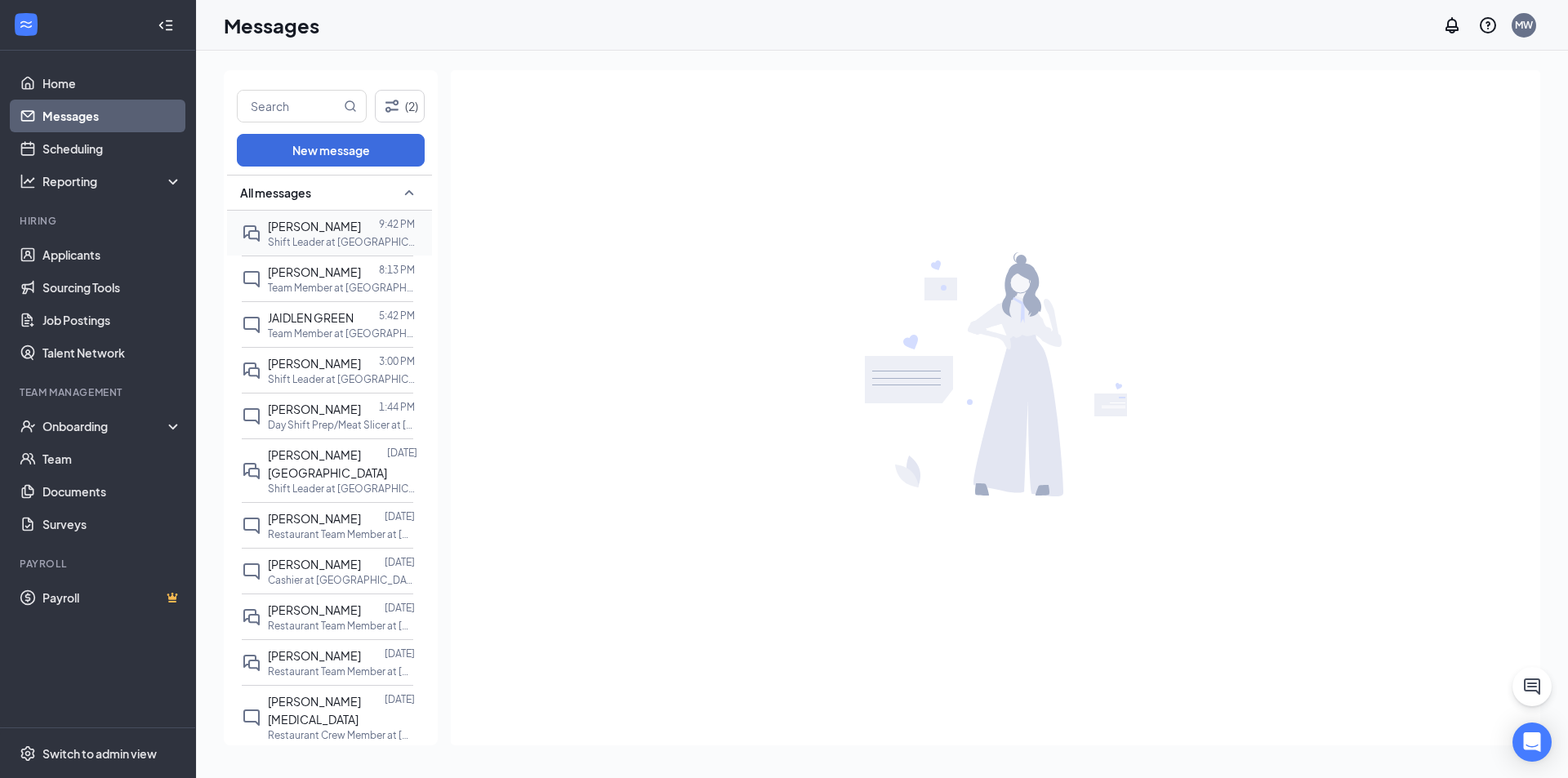
click at [334, 236] on p "Shift Leader at [GEOGRAPHIC_DATA], [GEOGRAPHIC_DATA]" at bounding box center [341, 242] width 147 height 14
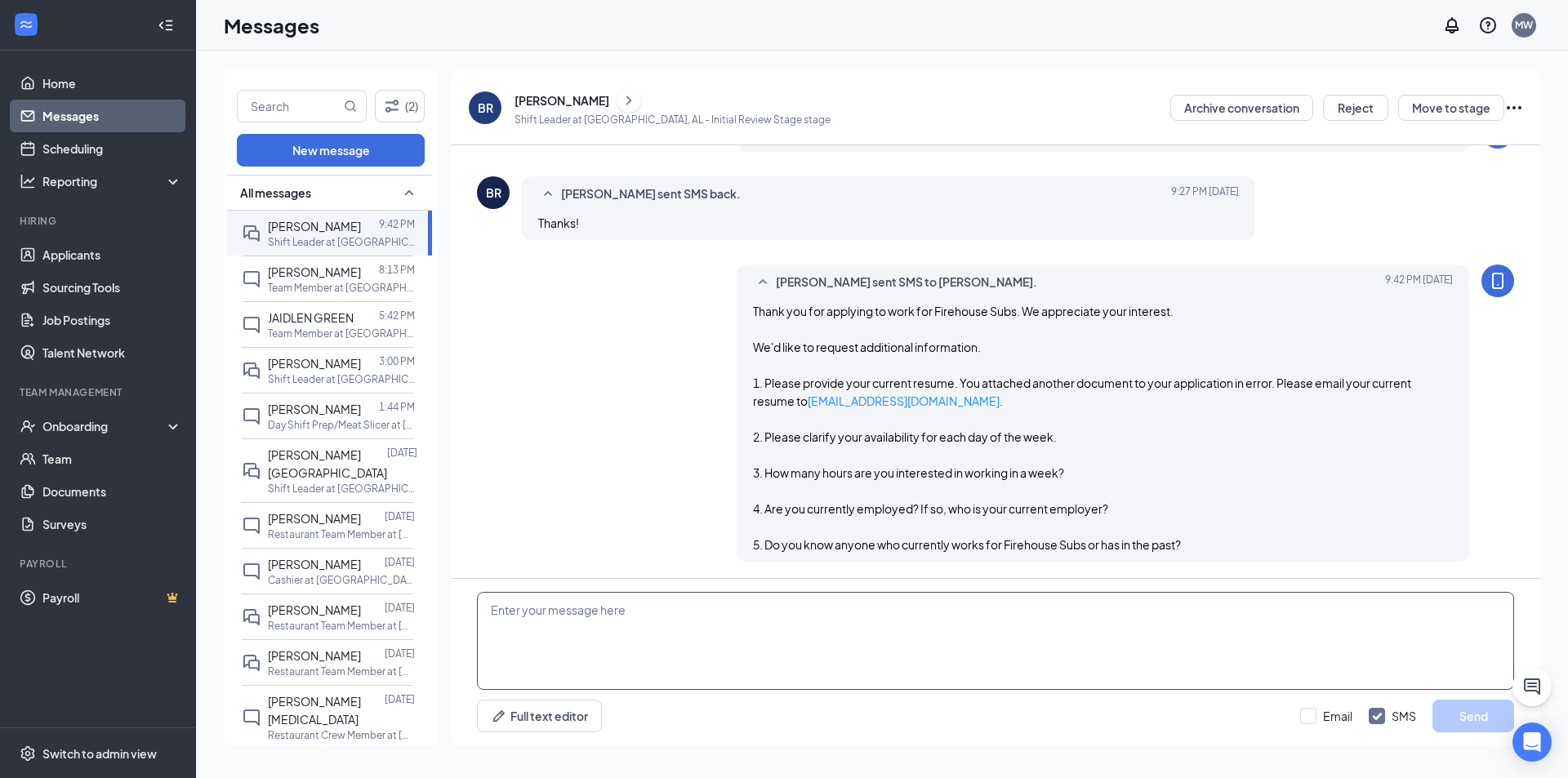
scroll to position [426, 0]
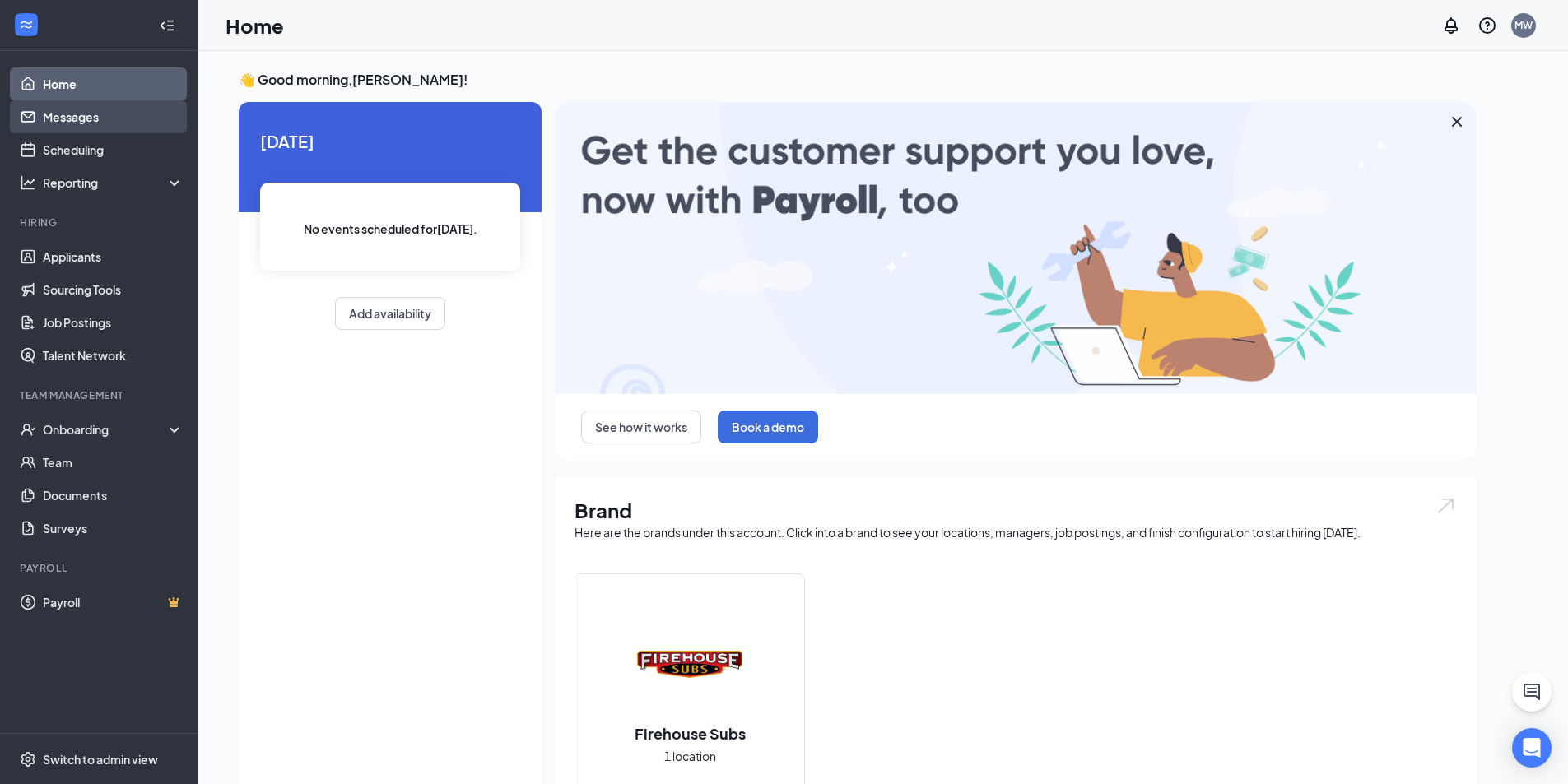
click at [60, 111] on link "Messages" at bounding box center [113, 116] width 141 height 33
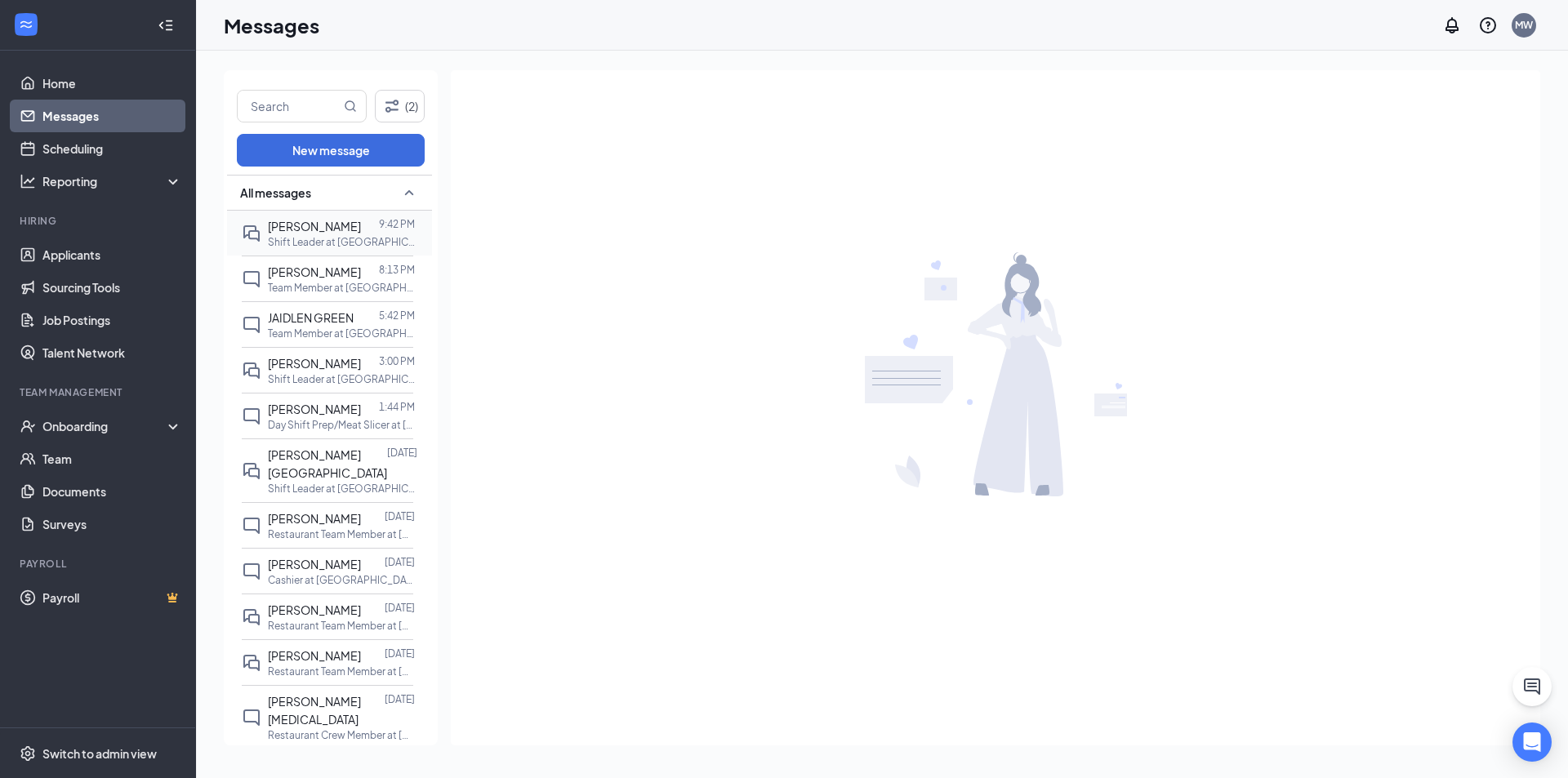
click at [304, 223] on span "[PERSON_NAME]" at bounding box center [315, 226] width 93 height 15
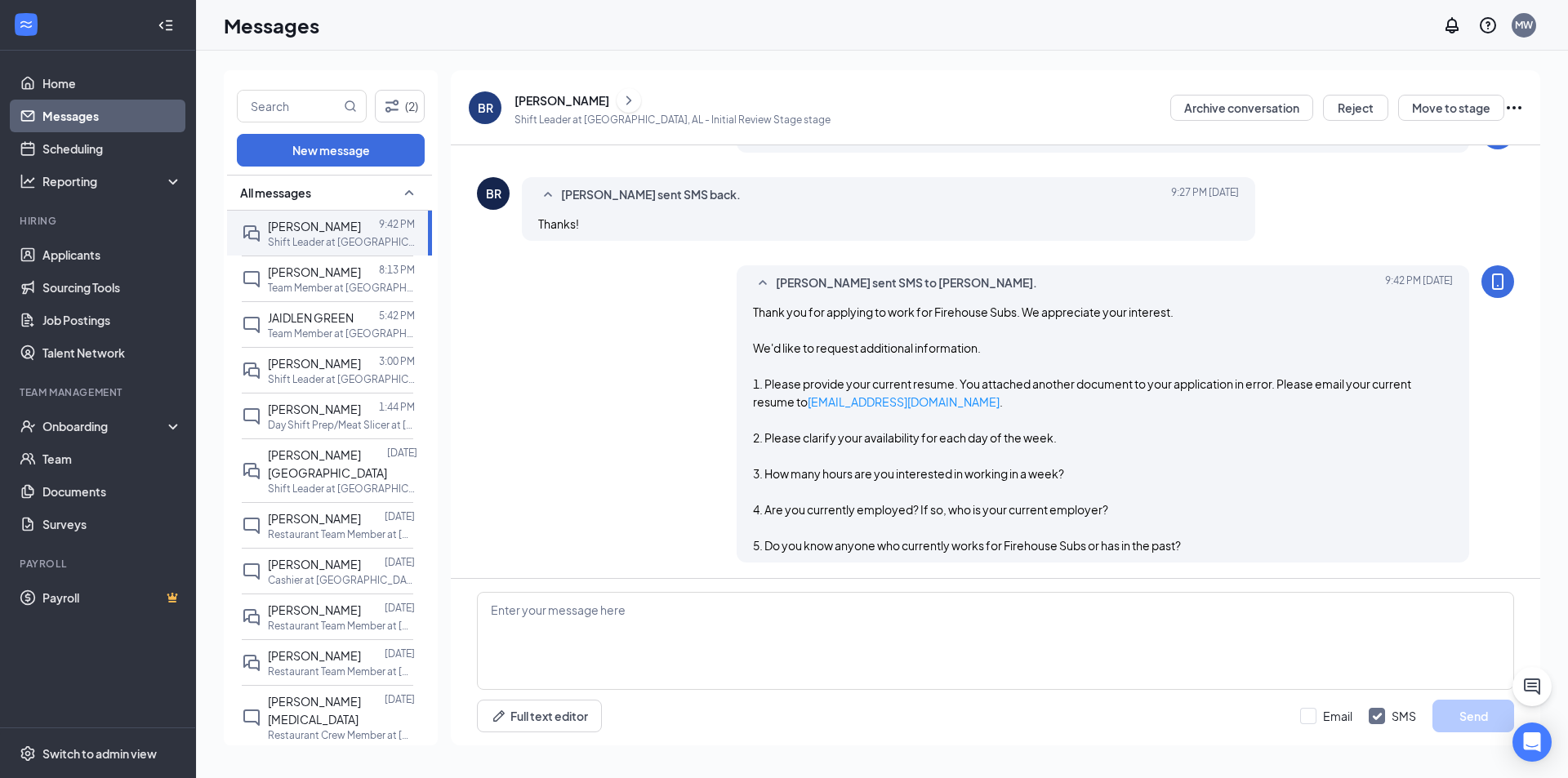
scroll to position [426, 0]
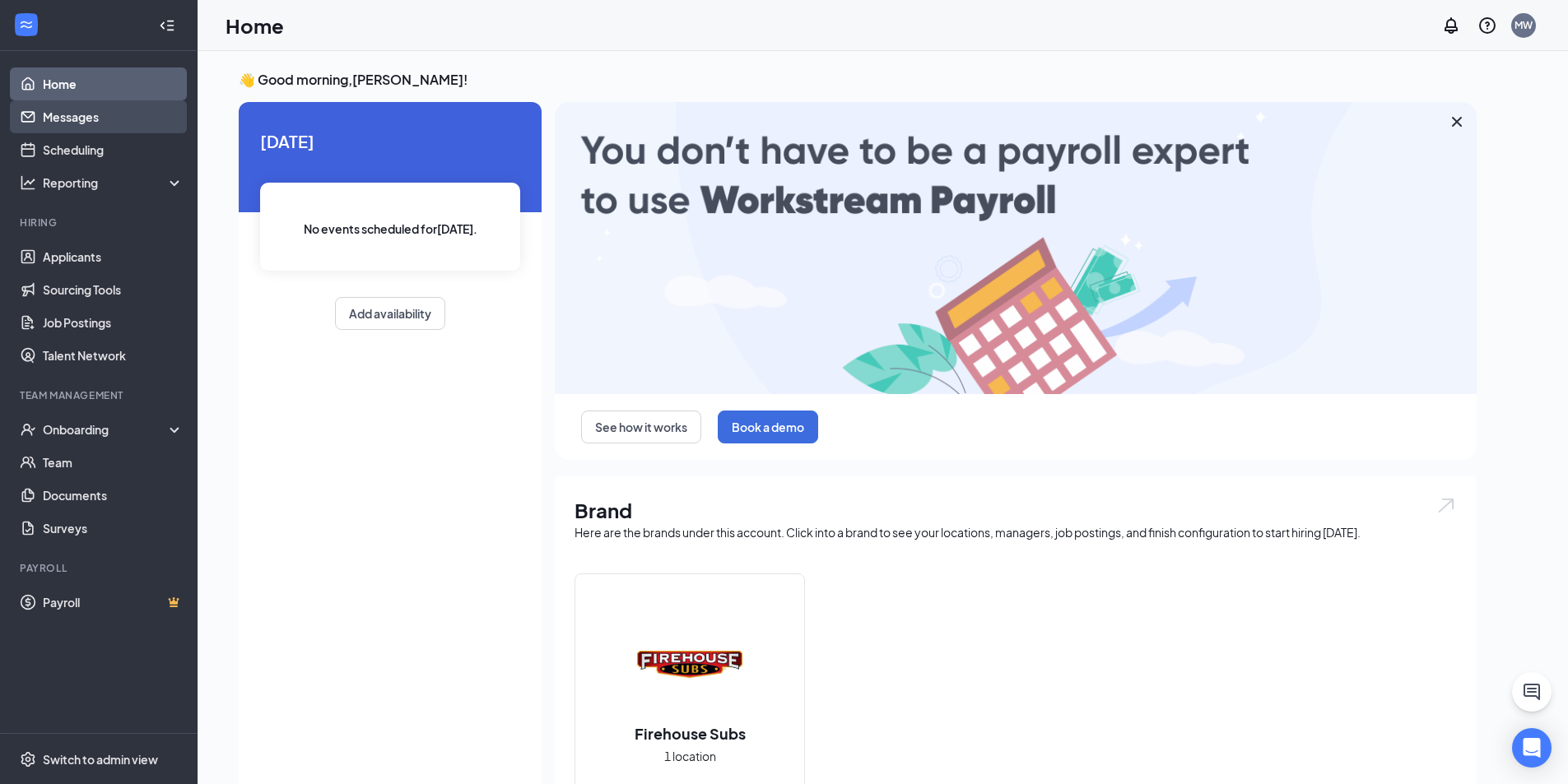
click at [64, 110] on link "Messages" at bounding box center [113, 116] width 141 height 33
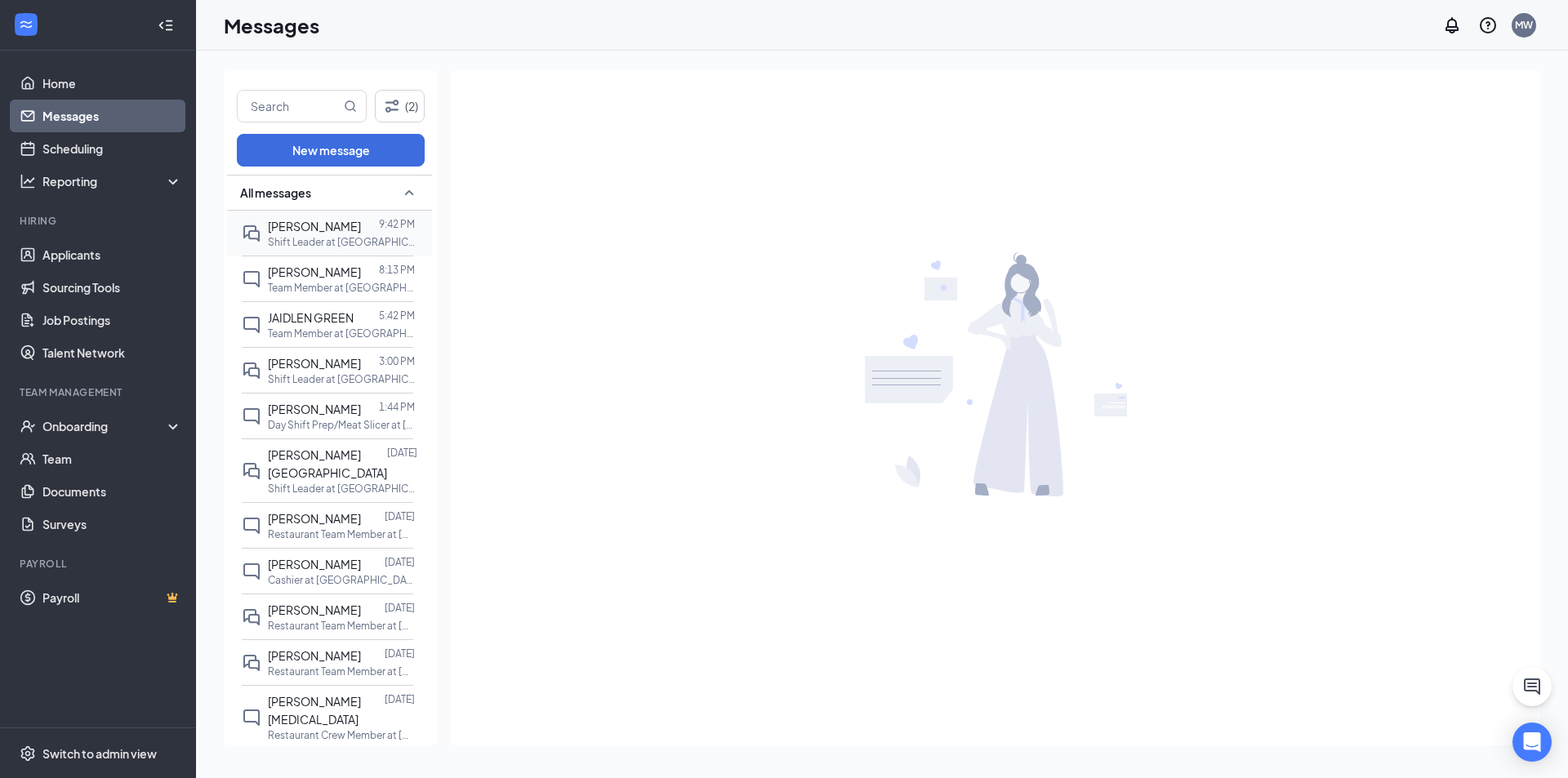
click at [295, 225] on span "[PERSON_NAME]" at bounding box center [315, 226] width 93 height 15
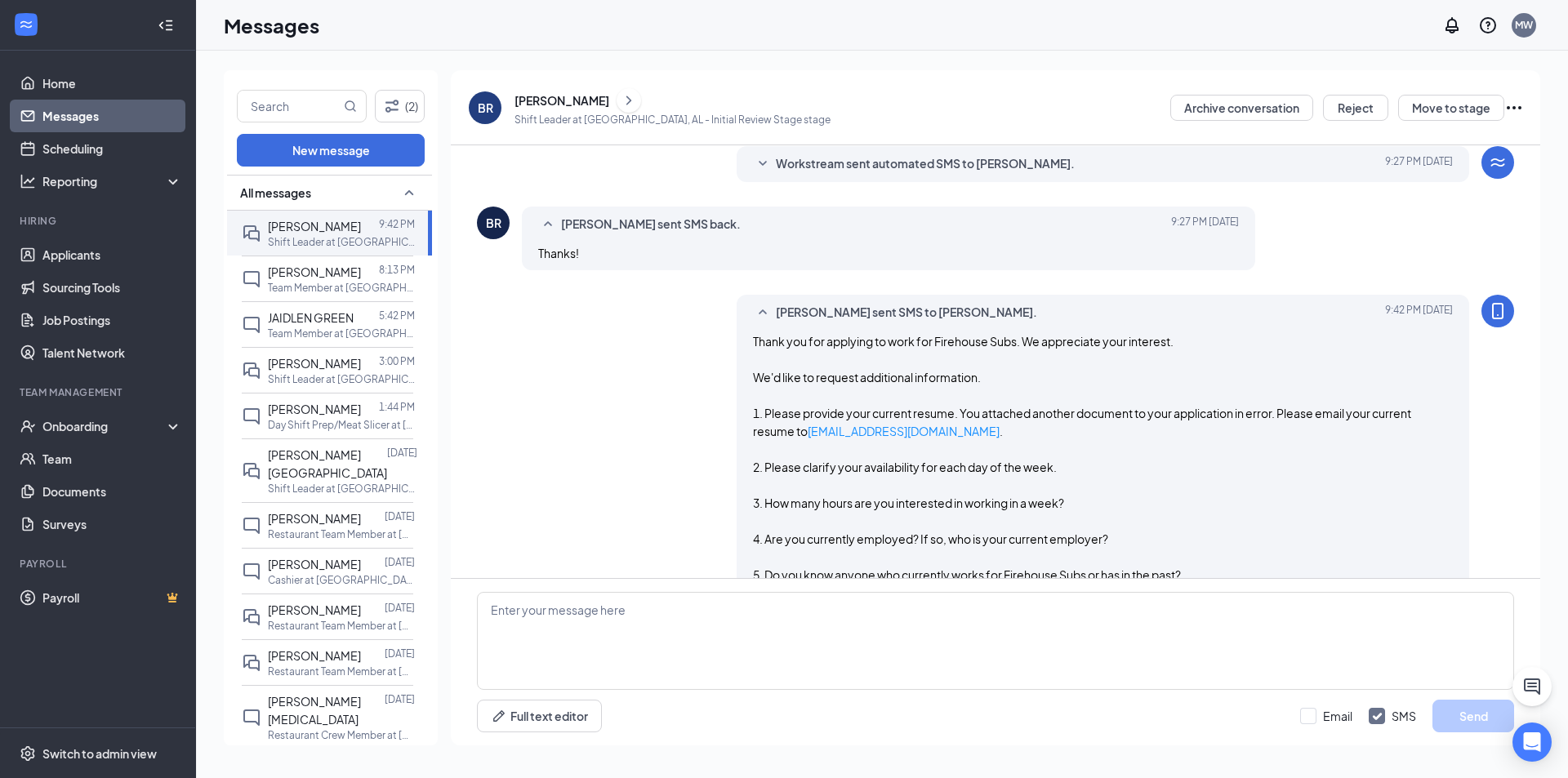
scroll to position [426, 0]
